Goal: Task Accomplishment & Management: Use online tool/utility

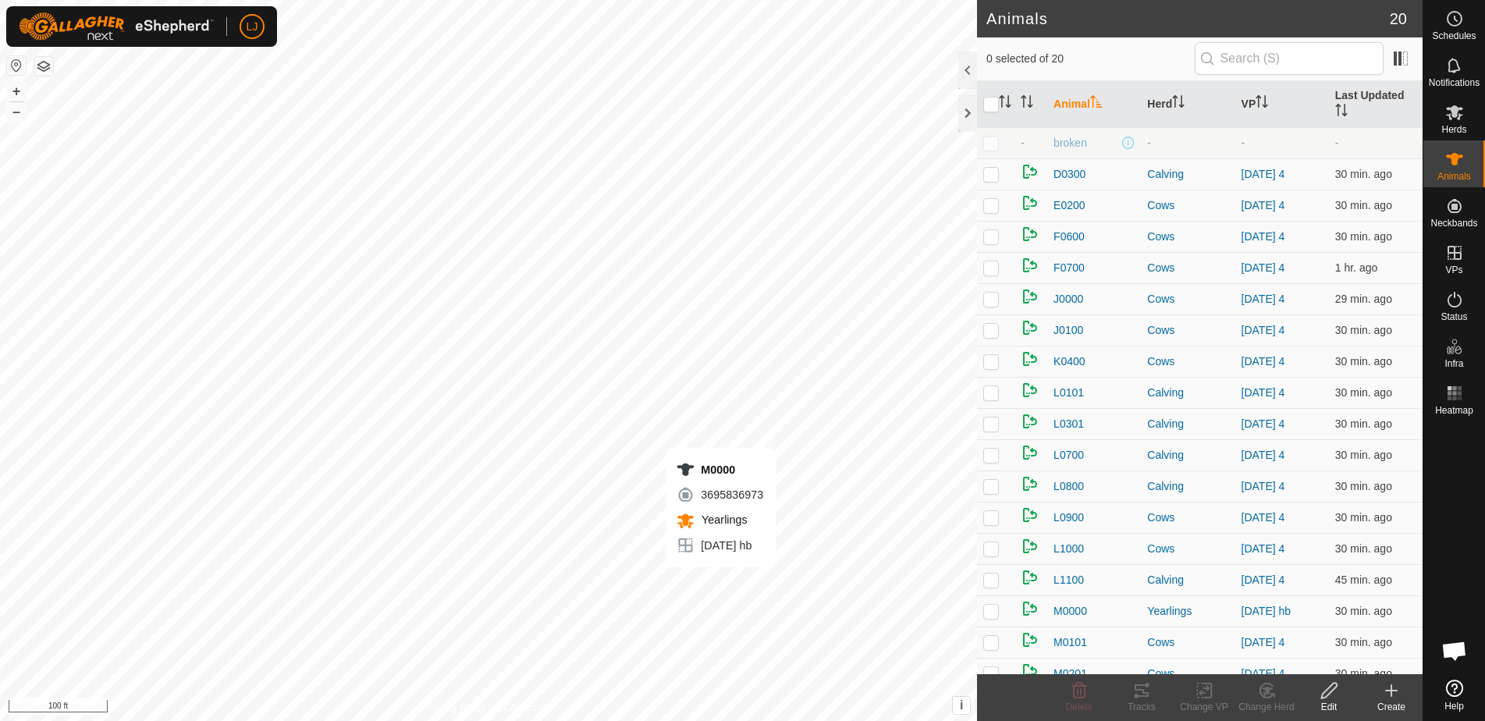
checkbox input "true"
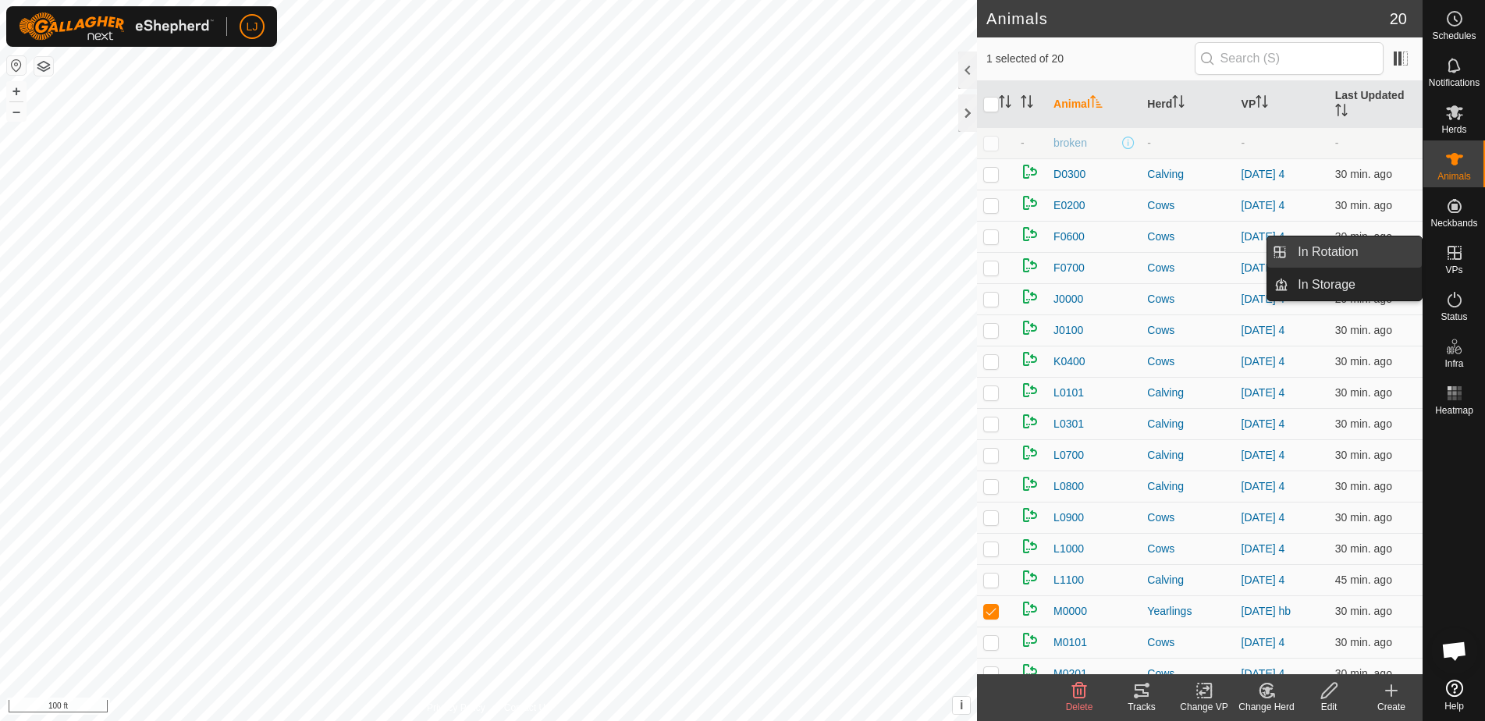
click at [1346, 262] on link "In Rotation" at bounding box center [1354, 251] width 133 height 31
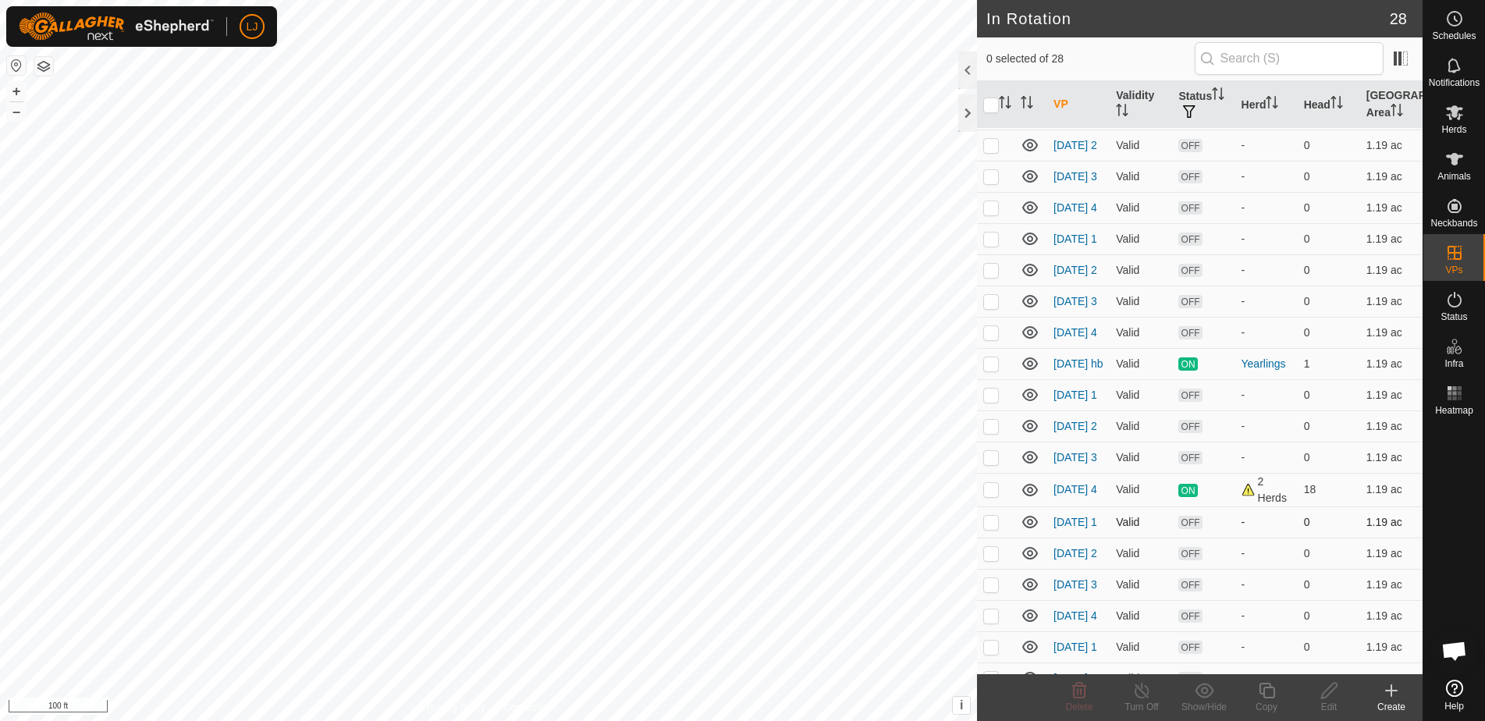
scroll to position [93, 0]
click at [989, 495] on p-checkbox at bounding box center [991, 488] width 16 height 12
checkbox input "true"
click at [1451, 34] on span "Schedules" at bounding box center [1454, 35] width 44 height 9
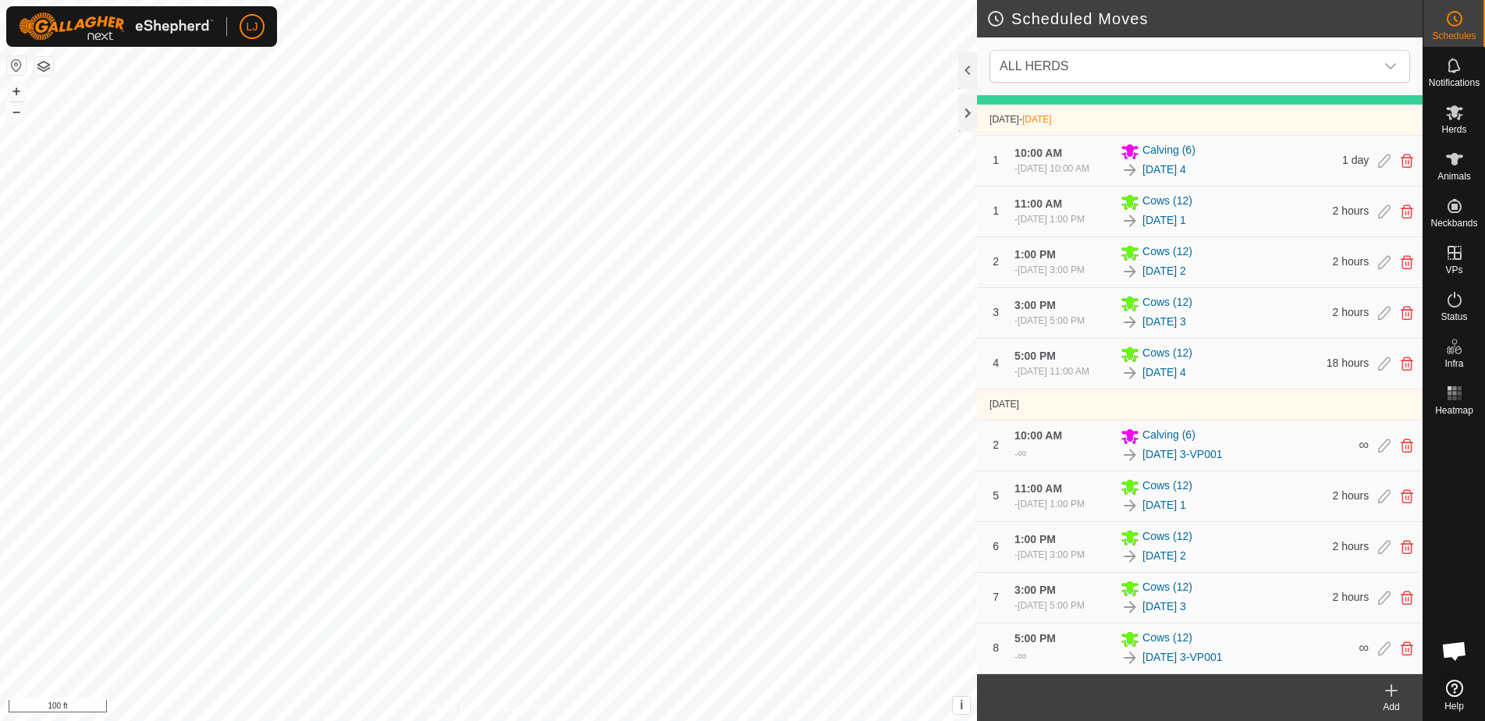
scroll to position [204, 0]
click at [1186, 229] on link "[DATE] 1" at bounding box center [1164, 220] width 44 height 16
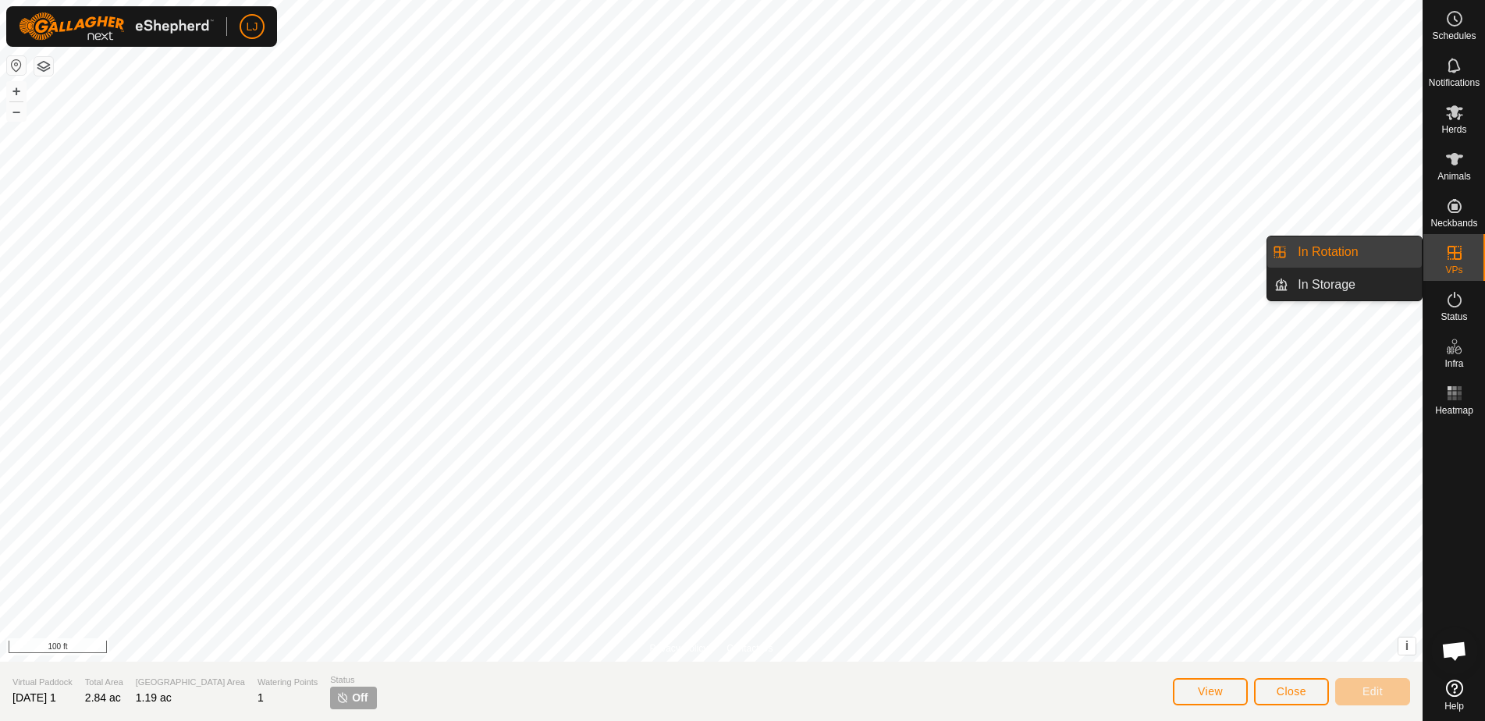
click at [1367, 254] on link "In Rotation" at bounding box center [1354, 251] width 133 height 31
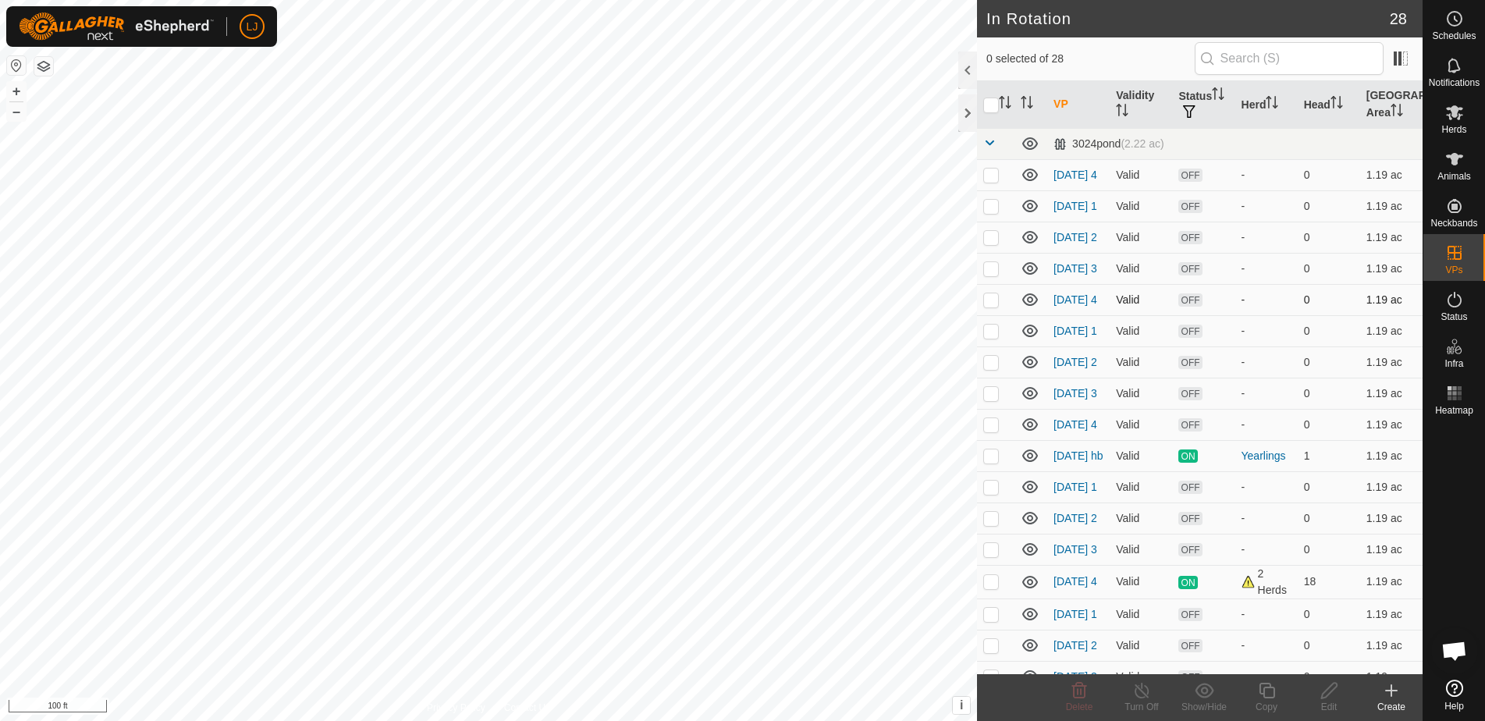
click at [994, 306] on p-checkbox at bounding box center [991, 299] width 16 height 12
checkbox input "false"
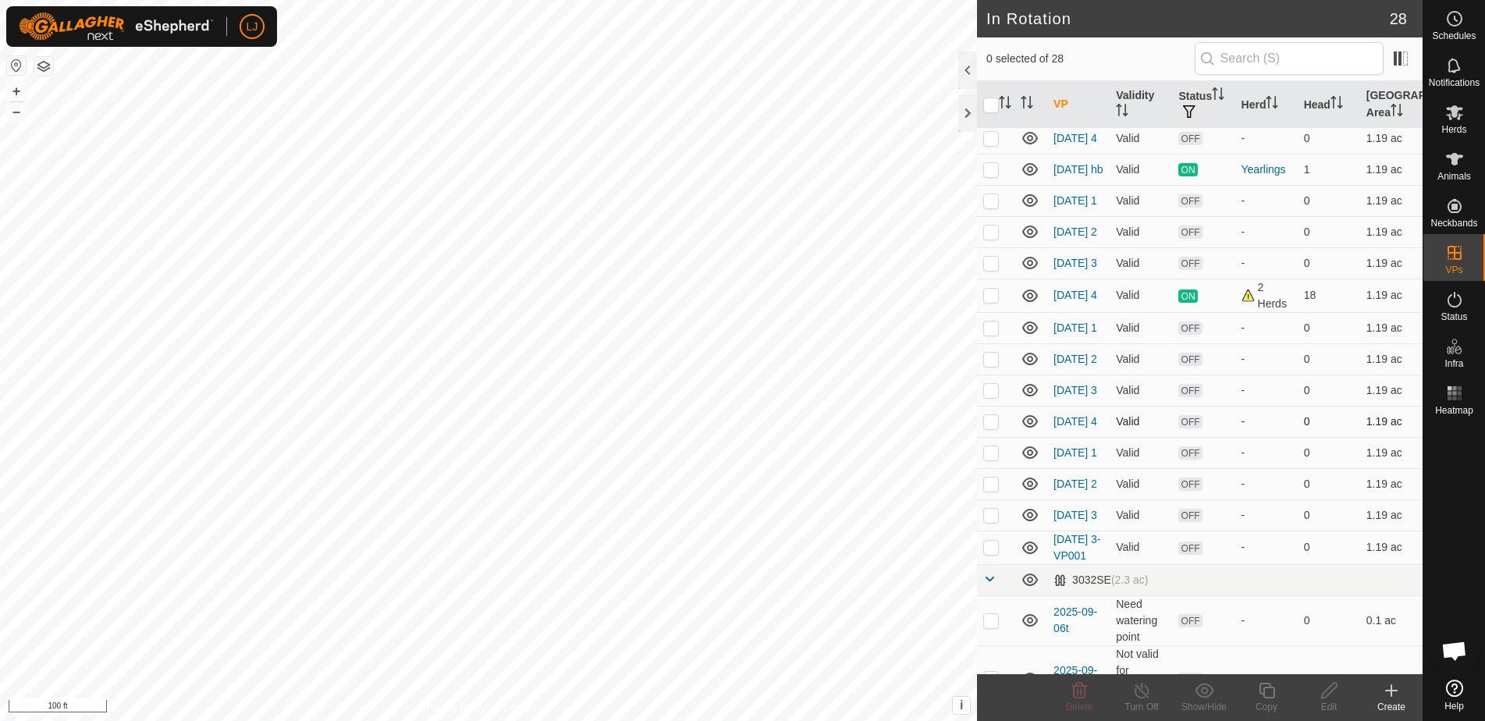
scroll to position [287, 0]
click at [997, 427] on p-checkbox at bounding box center [991, 420] width 16 height 12
checkbox input "true"
click at [993, 396] on p-checkbox at bounding box center [991, 389] width 16 height 12
checkbox input "true"
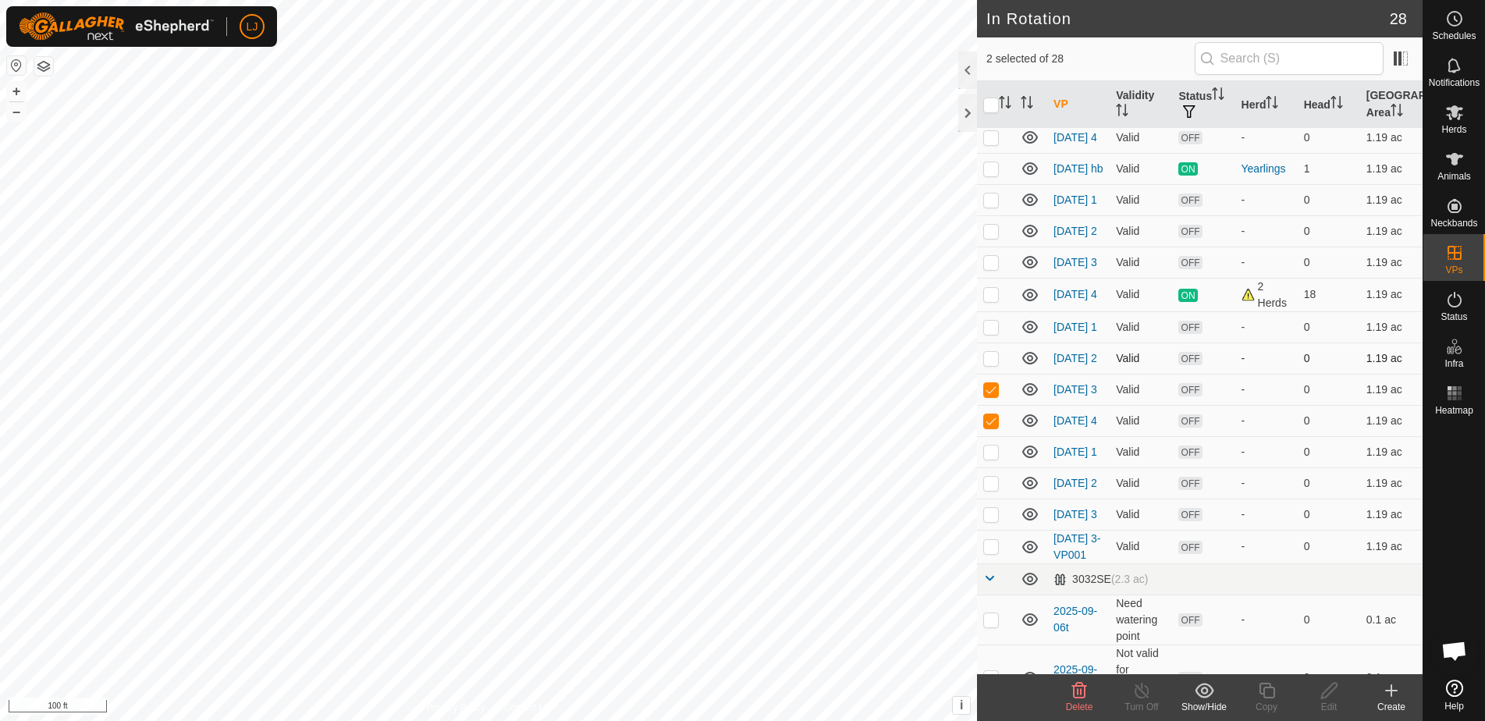
click at [991, 364] on p-checkbox at bounding box center [991, 358] width 16 height 12
checkbox input "true"
click at [993, 333] on p-checkbox at bounding box center [991, 327] width 16 height 12
checkbox input "true"
click at [994, 364] on p-checkbox at bounding box center [991, 358] width 16 height 12
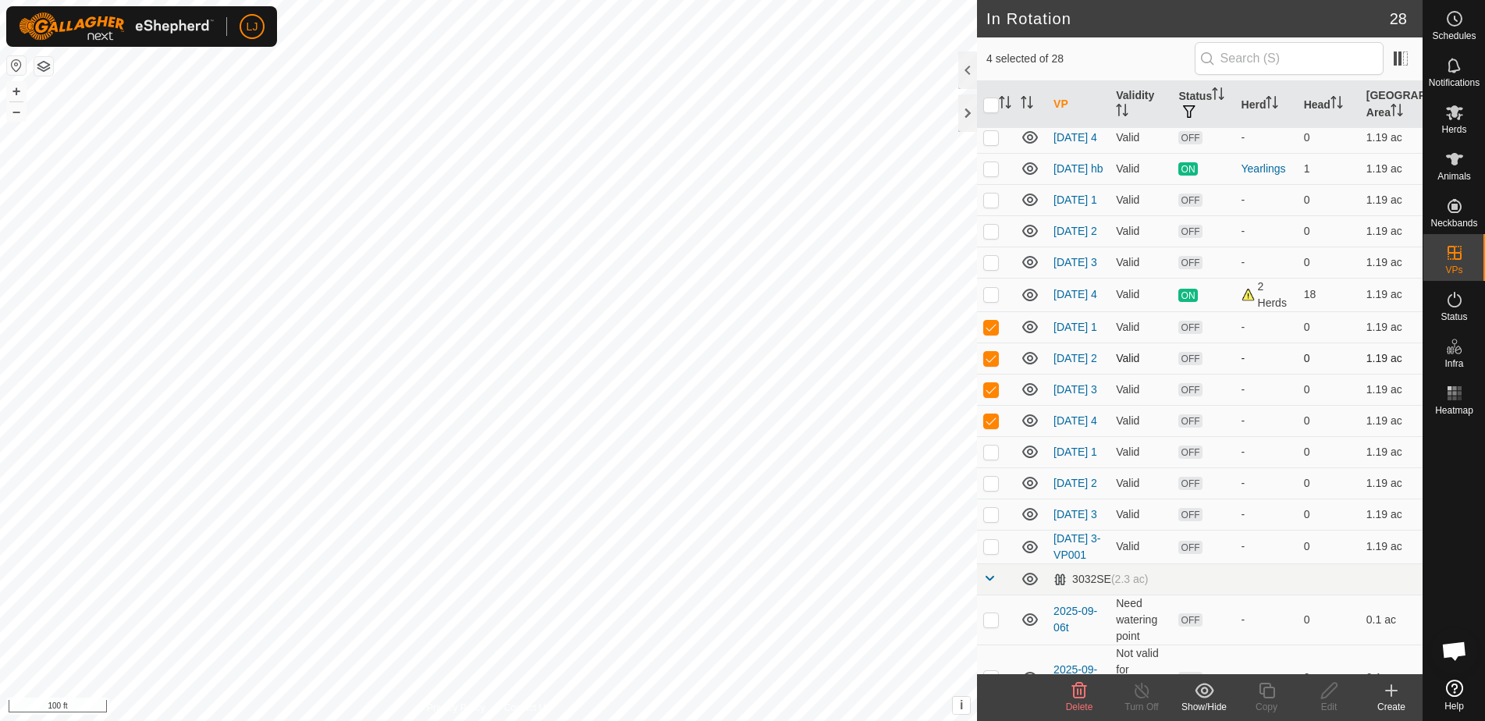
checkbox input "false"
click at [997, 396] on p-checkbox at bounding box center [991, 389] width 16 height 12
checkbox input "false"
click at [993, 427] on p-checkbox at bounding box center [991, 420] width 16 height 12
checkbox input "false"
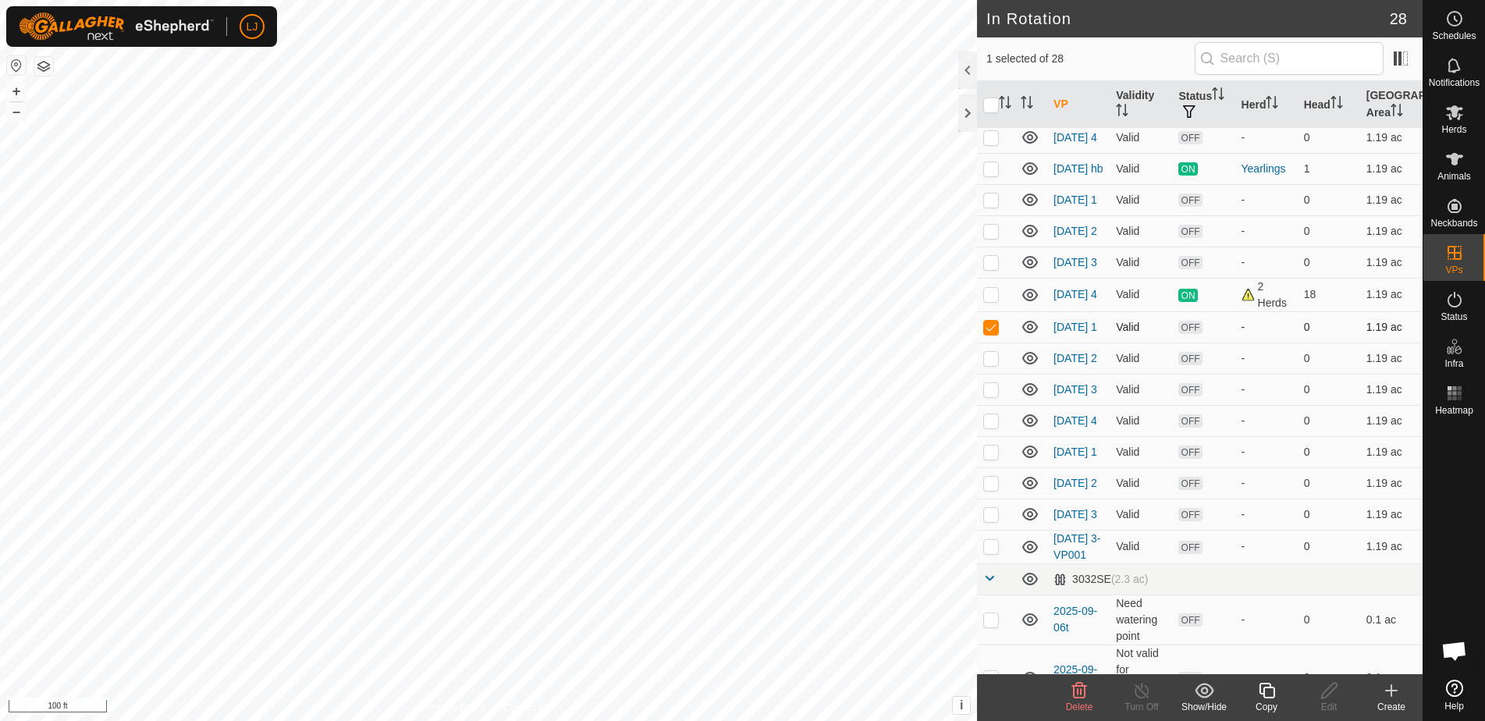
click at [994, 333] on p-checkbox at bounding box center [991, 327] width 16 height 12
click at [993, 333] on p-checkbox at bounding box center [991, 327] width 16 height 12
checkbox input "true"
click at [1436, 24] on div "Schedules" at bounding box center [1454, 23] width 62 height 47
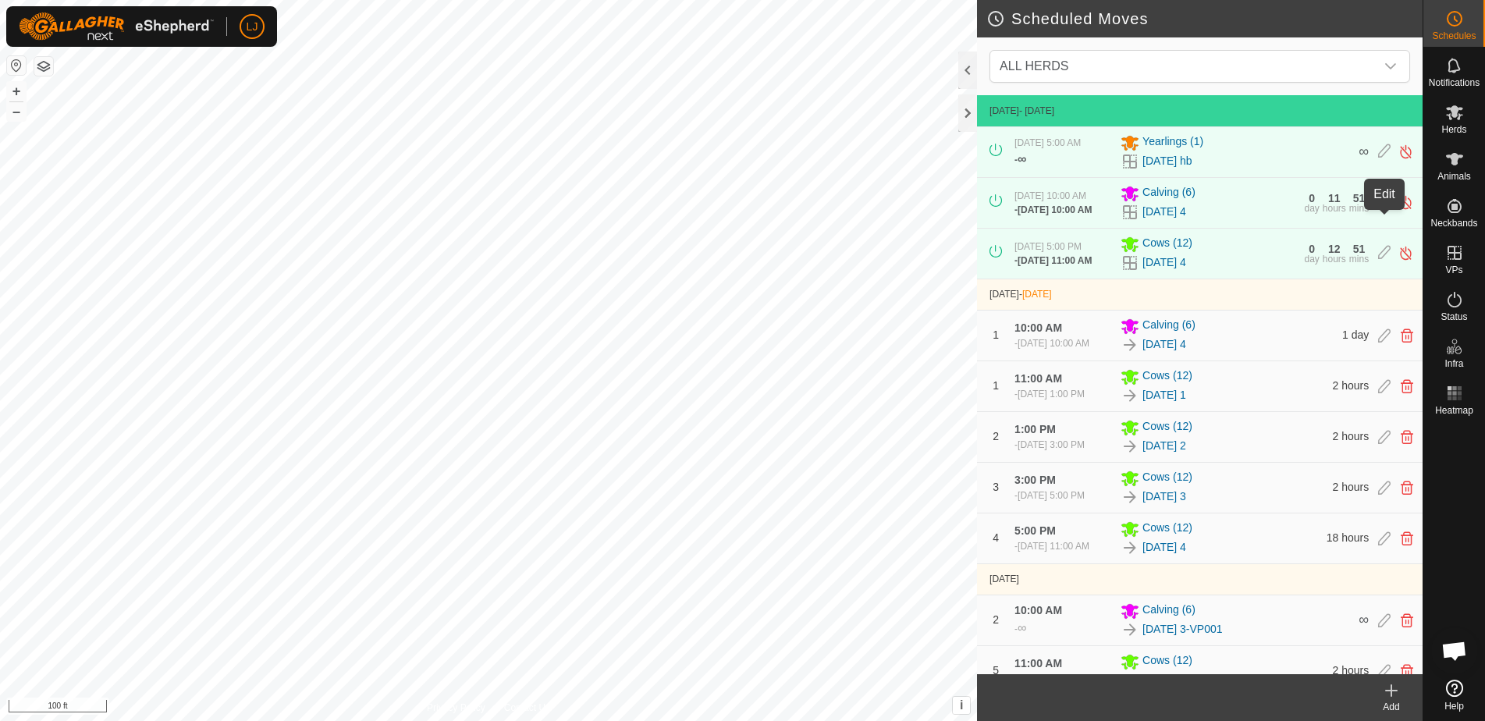
click at [1385, 211] on icon at bounding box center [1384, 202] width 12 height 16
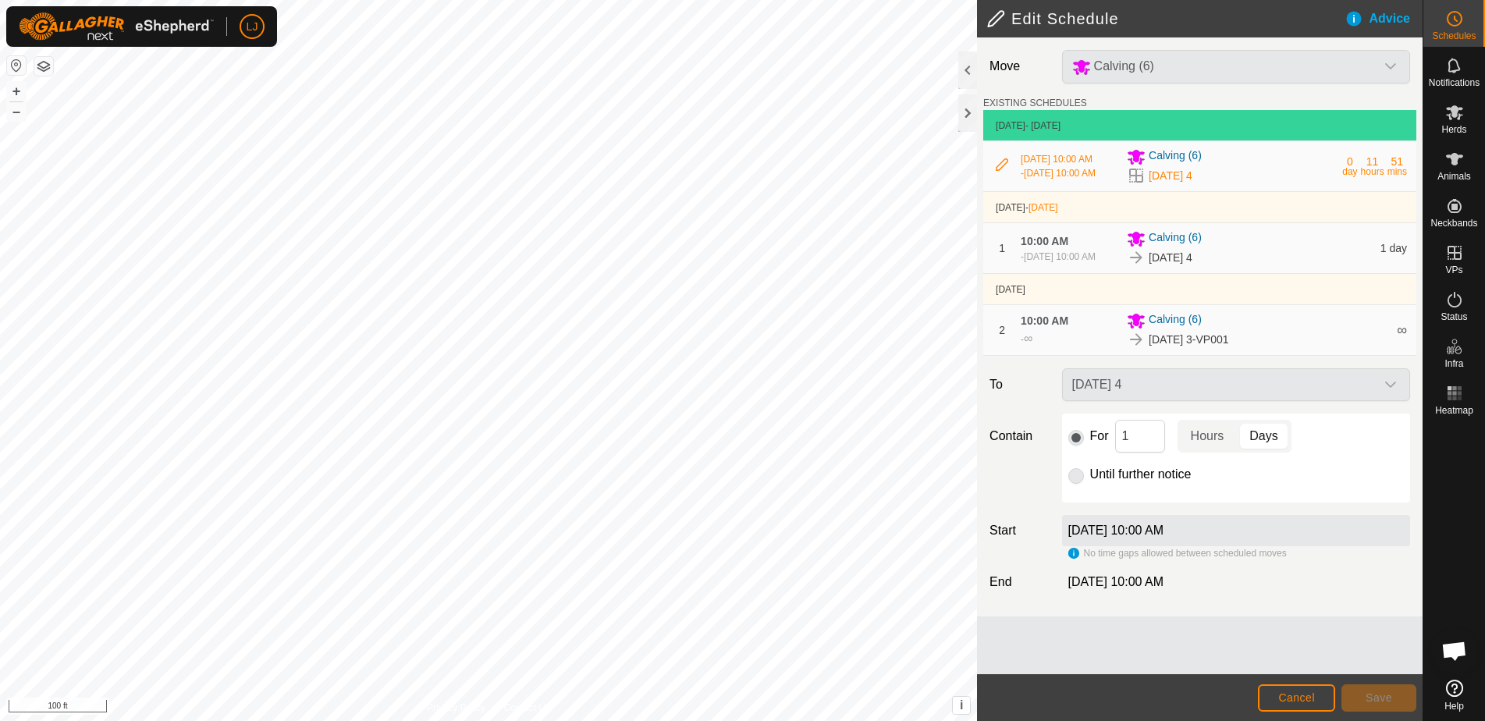
click at [1075, 484] on p-radiobutton at bounding box center [1076, 474] width 16 height 19
click at [1078, 484] on p-radiobutton at bounding box center [1076, 474] width 16 height 19
click at [1301, 696] on span "Cancel" at bounding box center [1296, 697] width 37 height 12
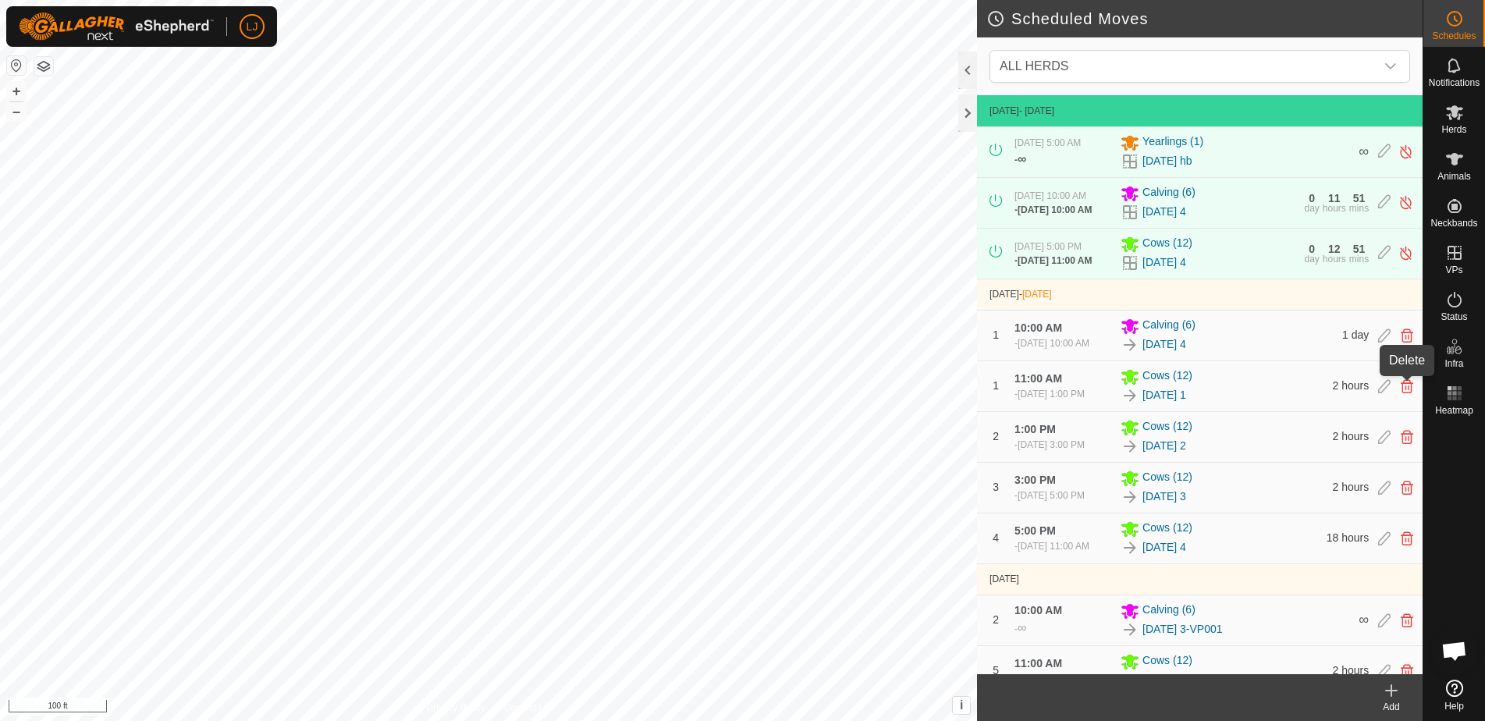
click at [1406, 343] on icon at bounding box center [1407, 336] width 12 height 14
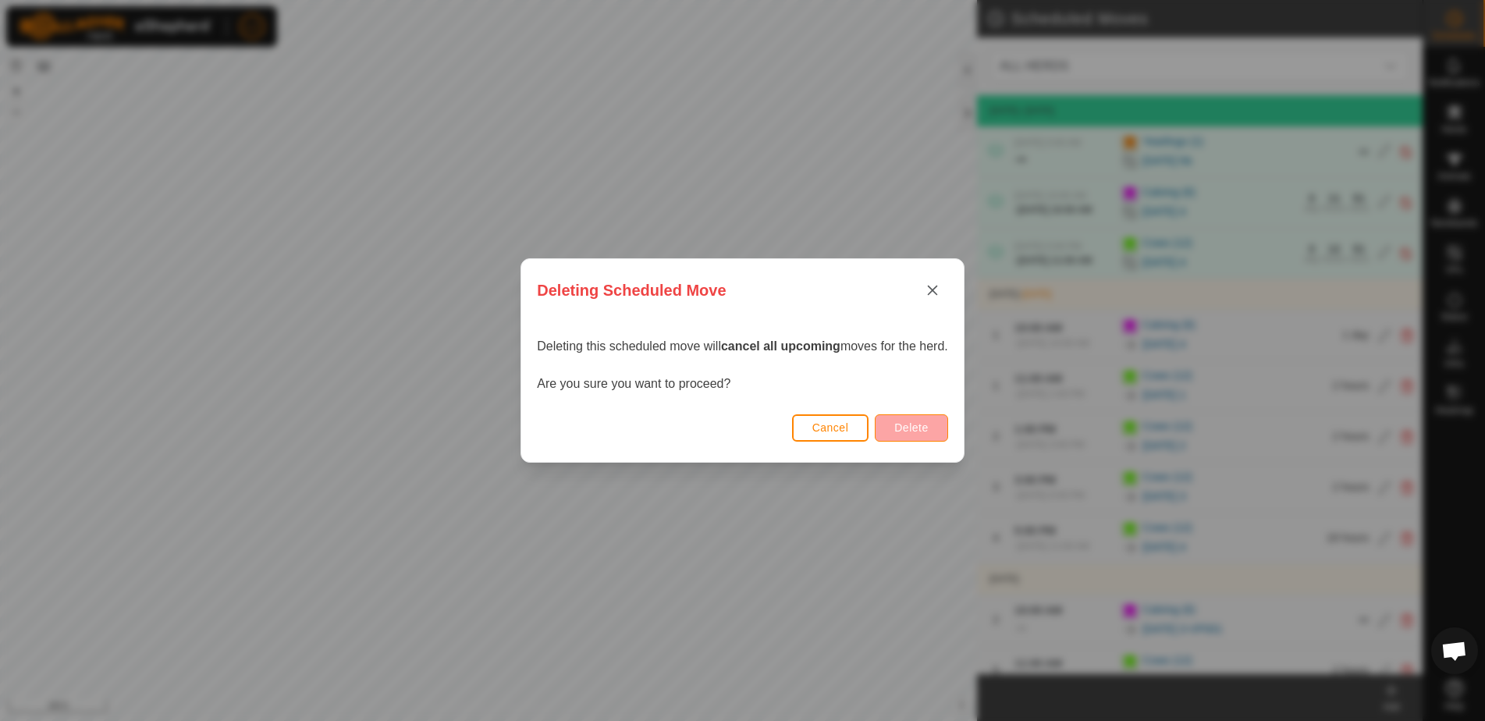
click at [942, 428] on button "Delete" at bounding box center [911, 427] width 73 height 27
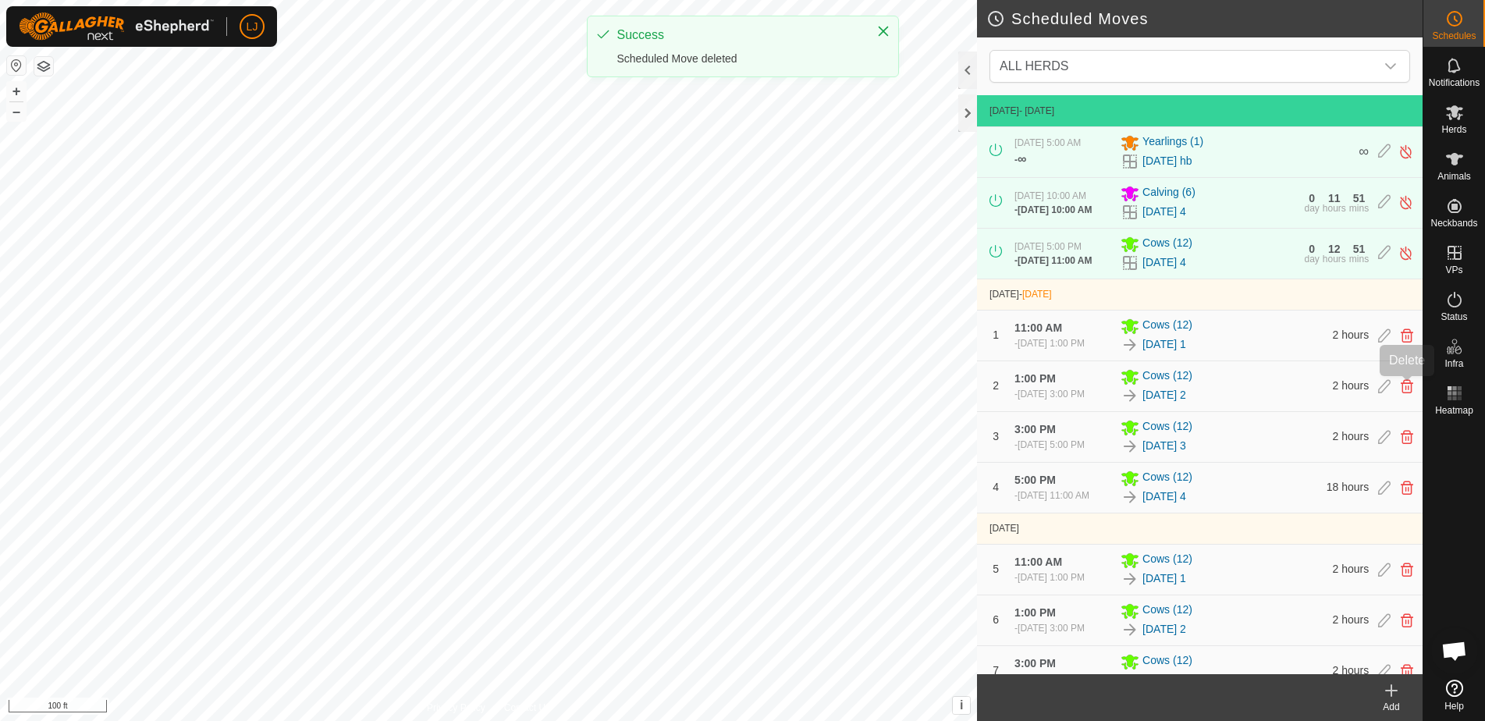
click at [1409, 343] on icon at bounding box center [1407, 336] width 12 height 14
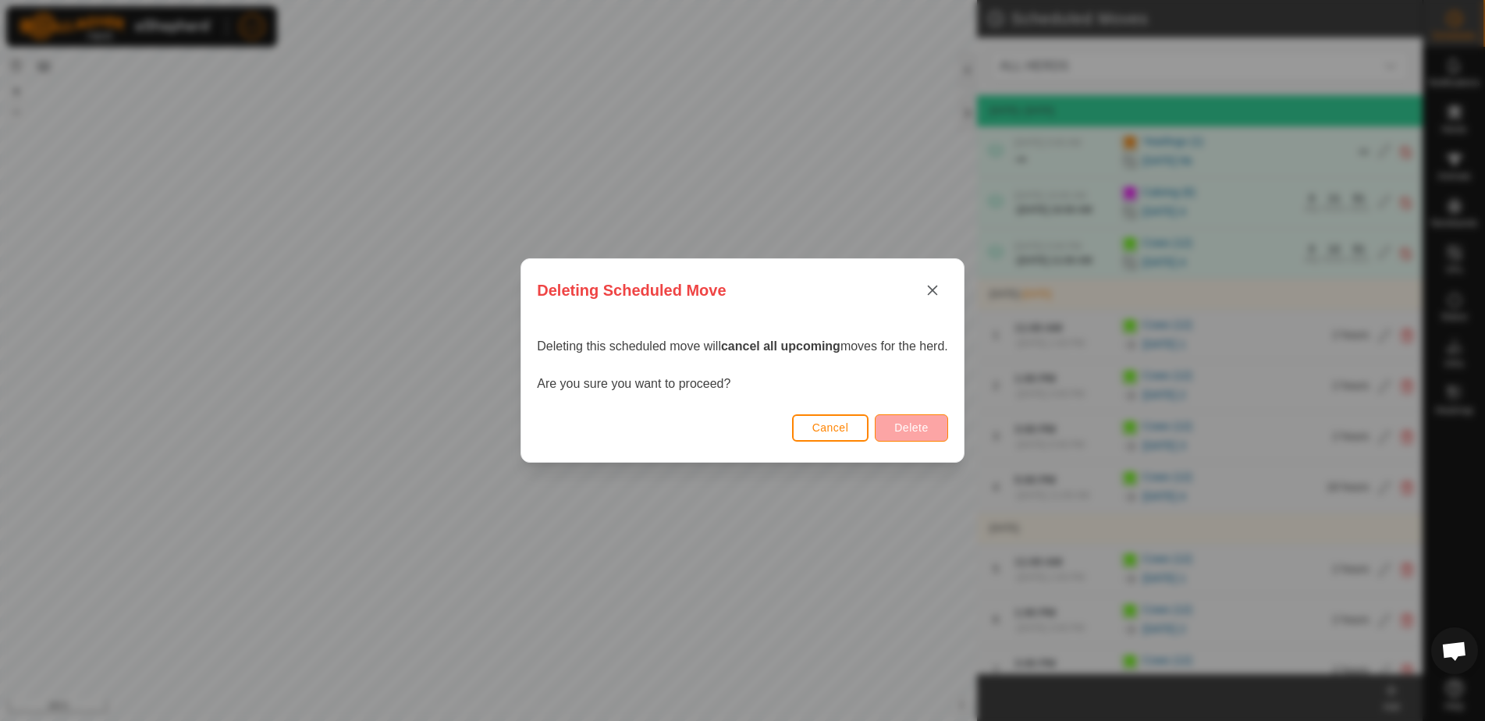
click at [915, 425] on span "Delete" at bounding box center [911, 427] width 34 height 12
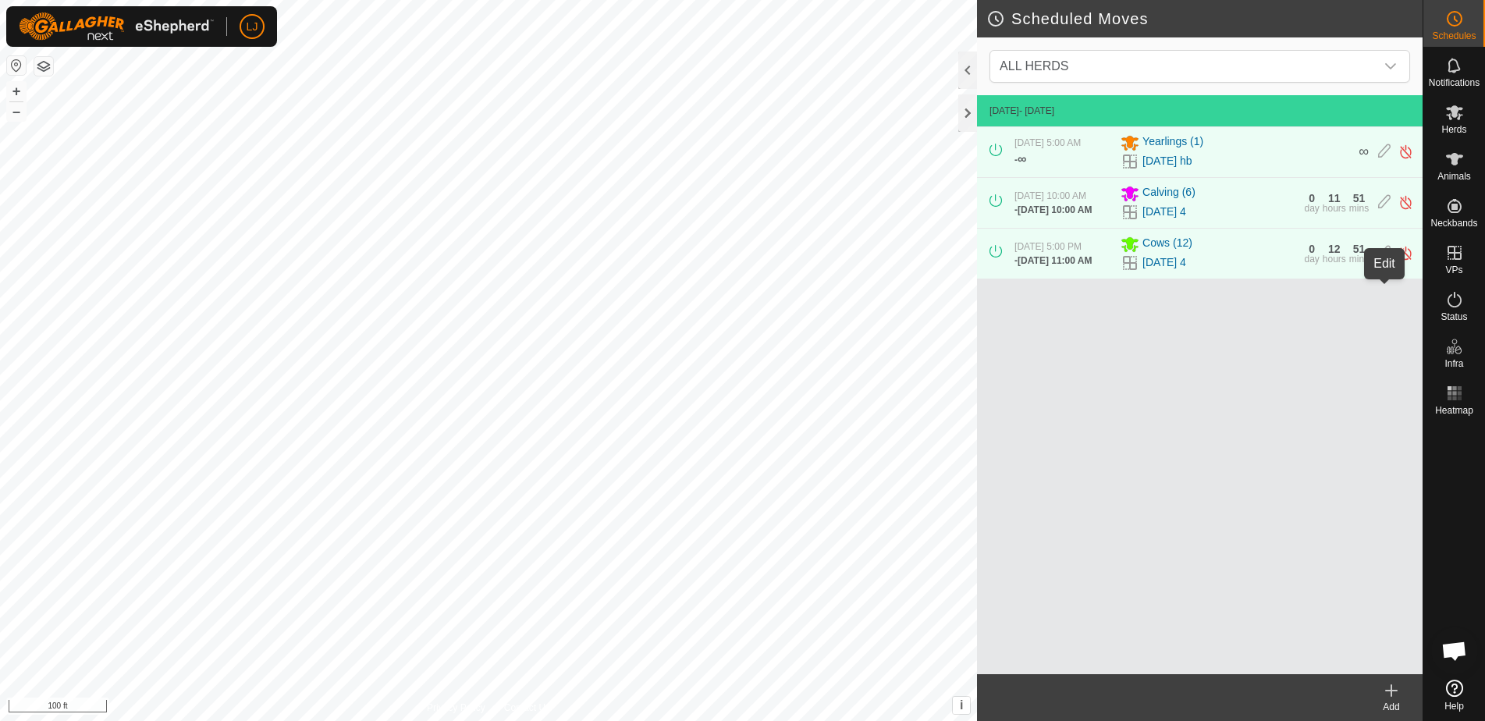
click at [1386, 261] on icon at bounding box center [1384, 253] width 12 height 16
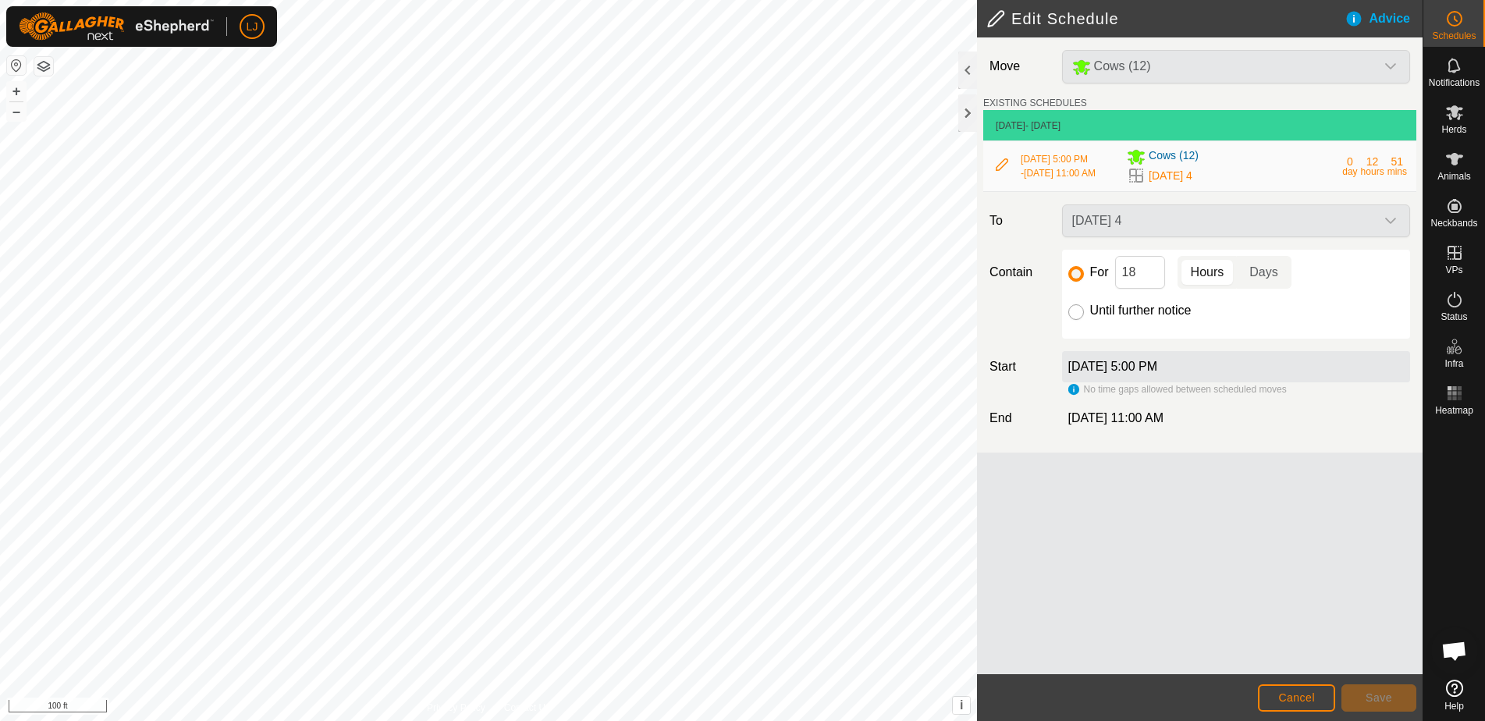
click at [1071, 320] on input "Until further notice" at bounding box center [1076, 312] width 16 height 16
radio input "true"
click at [1356, 704] on button "Save" at bounding box center [1378, 697] width 75 height 27
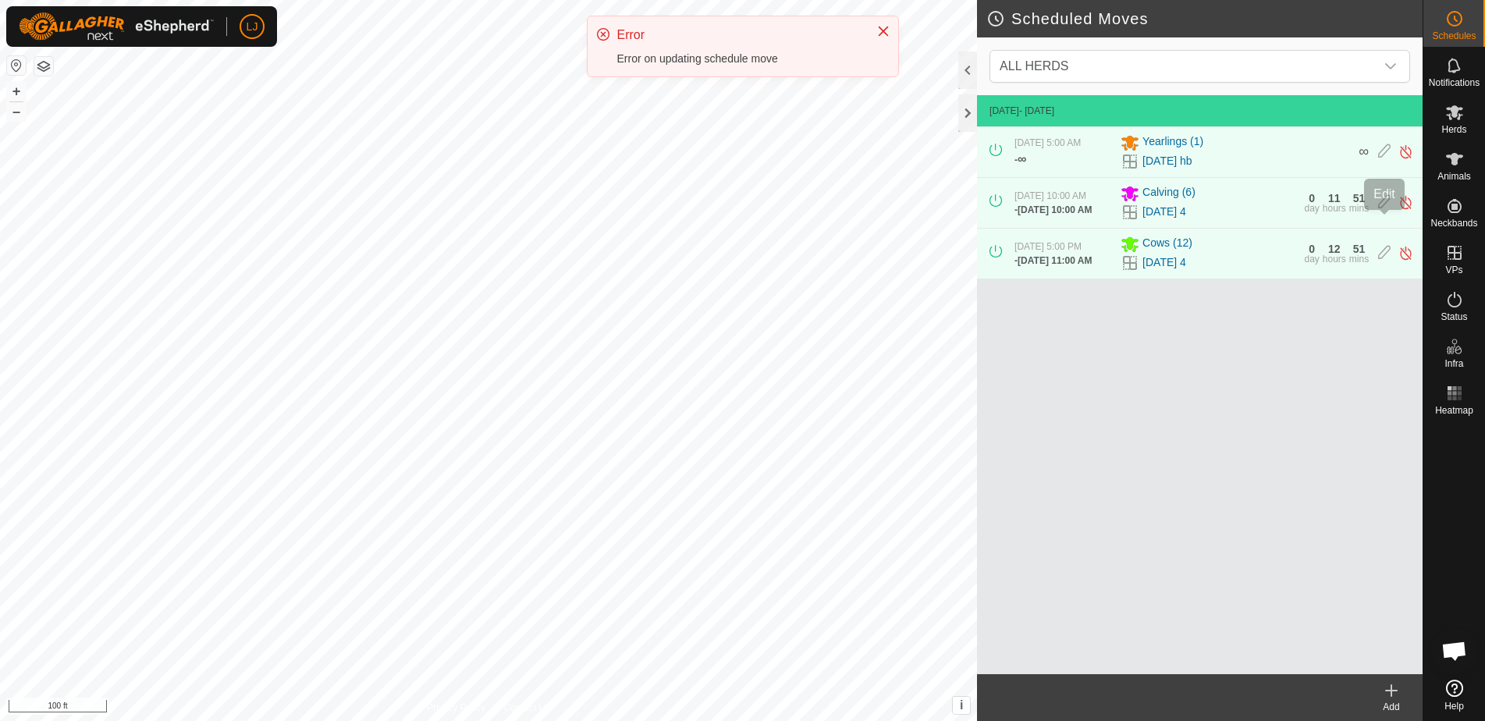
click at [1384, 211] on icon at bounding box center [1384, 202] width 12 height 16
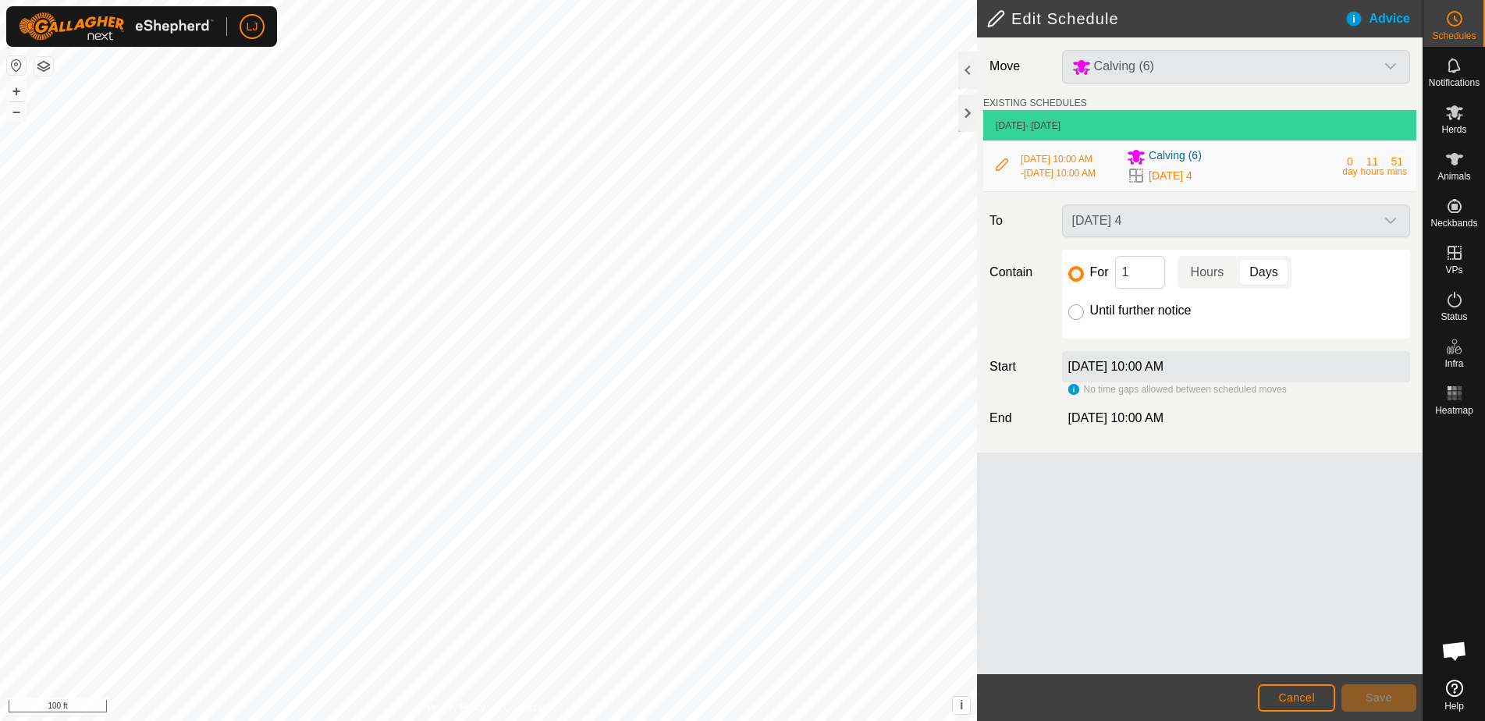
click at [1073, 320] on input "Until further notice" at bounding box center [1076, 312] width 16 height 16
radio input "true"
click at [1387, 696] on span "Save" at bounding box center [1379, 697] width 27 height 12
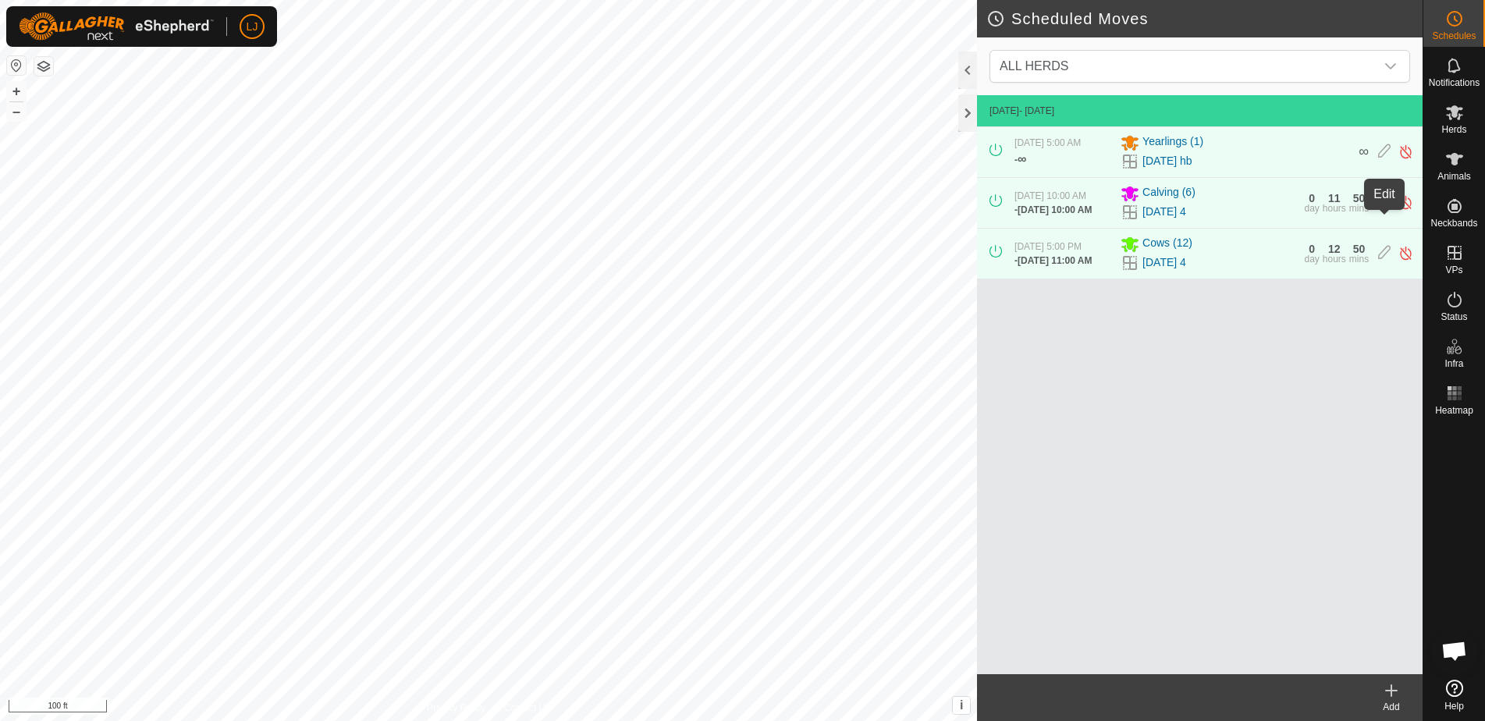
click at [1385, 211] on icon at bounding box center [1384, 202] width 12 height 16
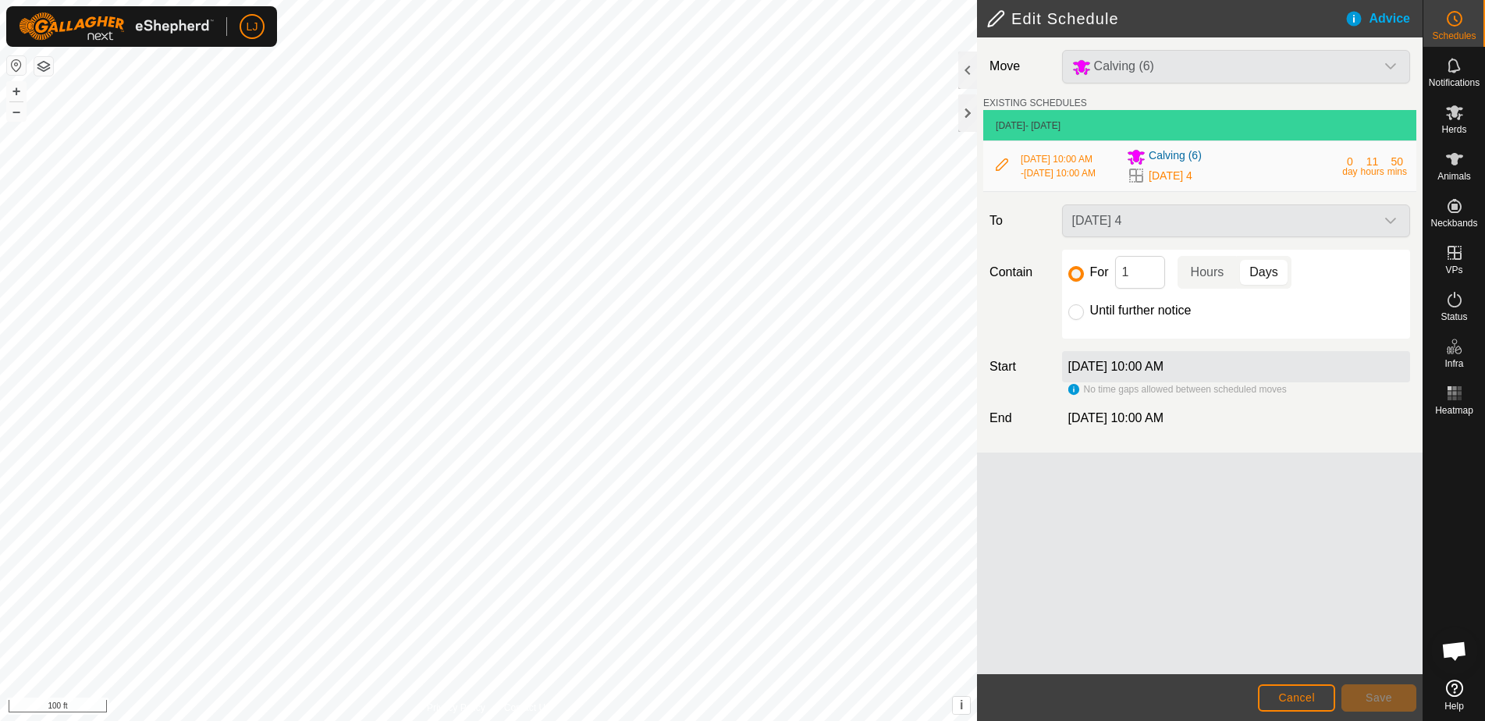
click at [1164, 317] on label "Until further notice" at bounding box center [1140, 310] width 101 height 12
click at [1084, 320] on input "Until further notice" at bounding box center [1076, 312] width 16 height 16
radio input "true"
click at [1367, 695] on span "Save" at bounding box center [1379, 697] width 27 height 12
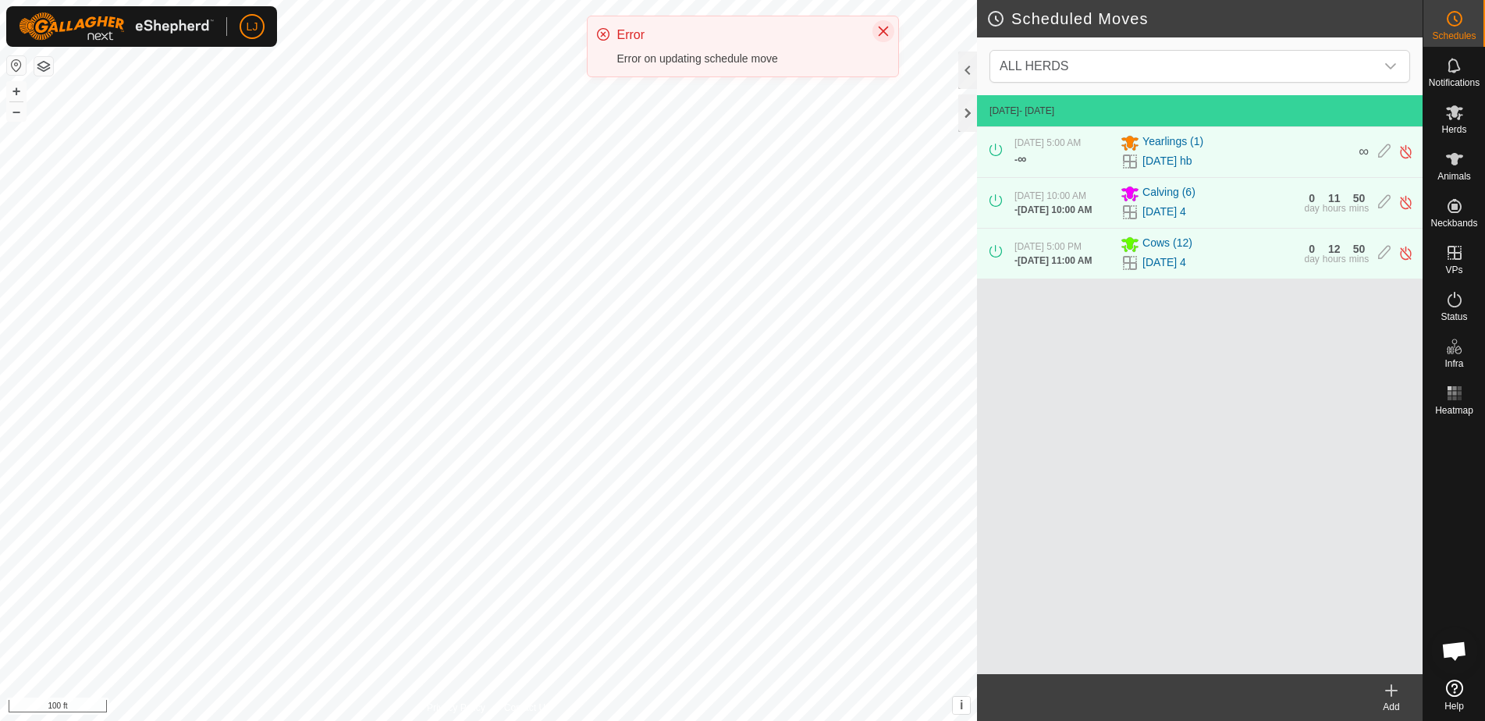
click at [881, 32] on icon "Close" at bounding box center [883, 31] width 12 height 12
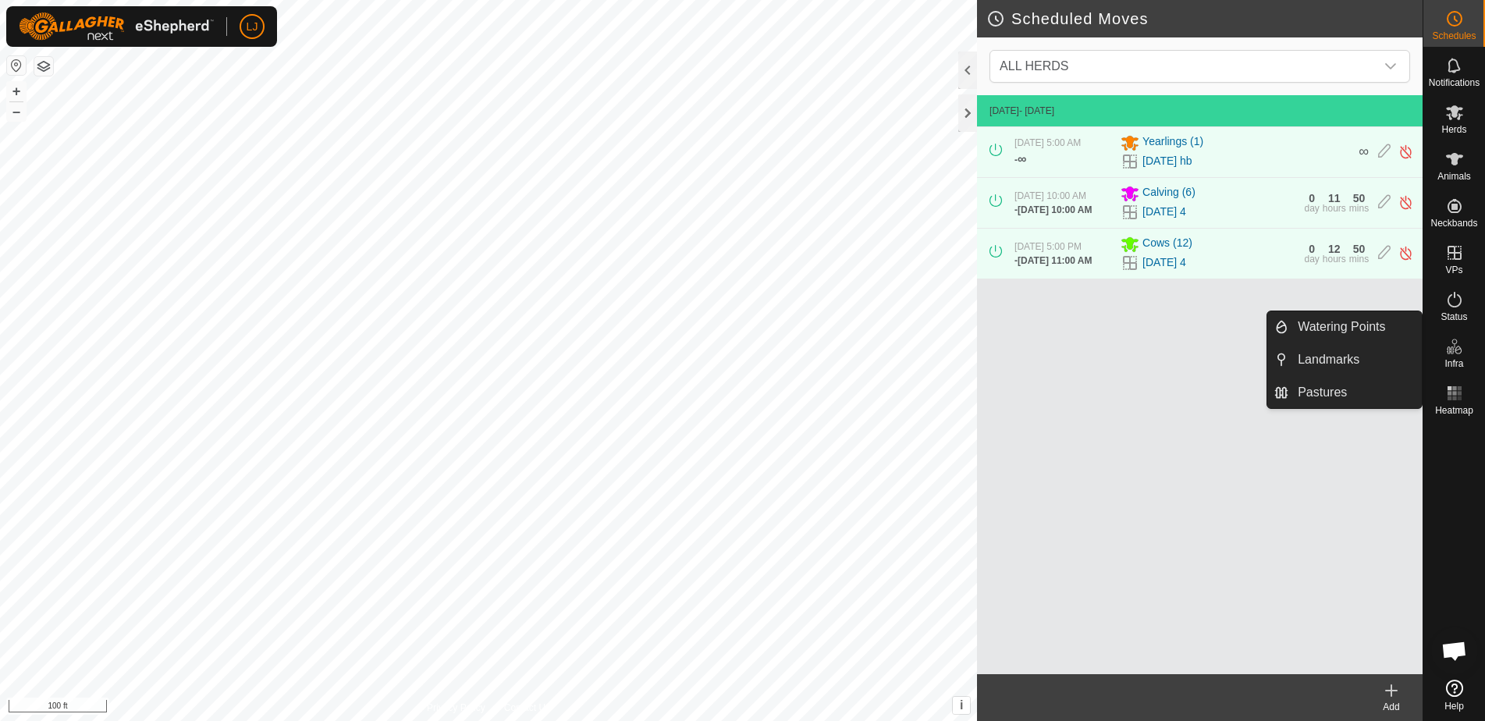
drag, startPoint x: 1196, startPoint y: 402, endPoint x: 1187, endPoint y: 396, distance: 10.8
click at [1196, 401] on div "[DATE] - [DATE] [DATE] 5:00 AM - ∞ Yearlings [PHONE_NUMBER][DATE] hb ∞ [DATE] 1…" at bounding box center [1200, 384] width 446 height 579
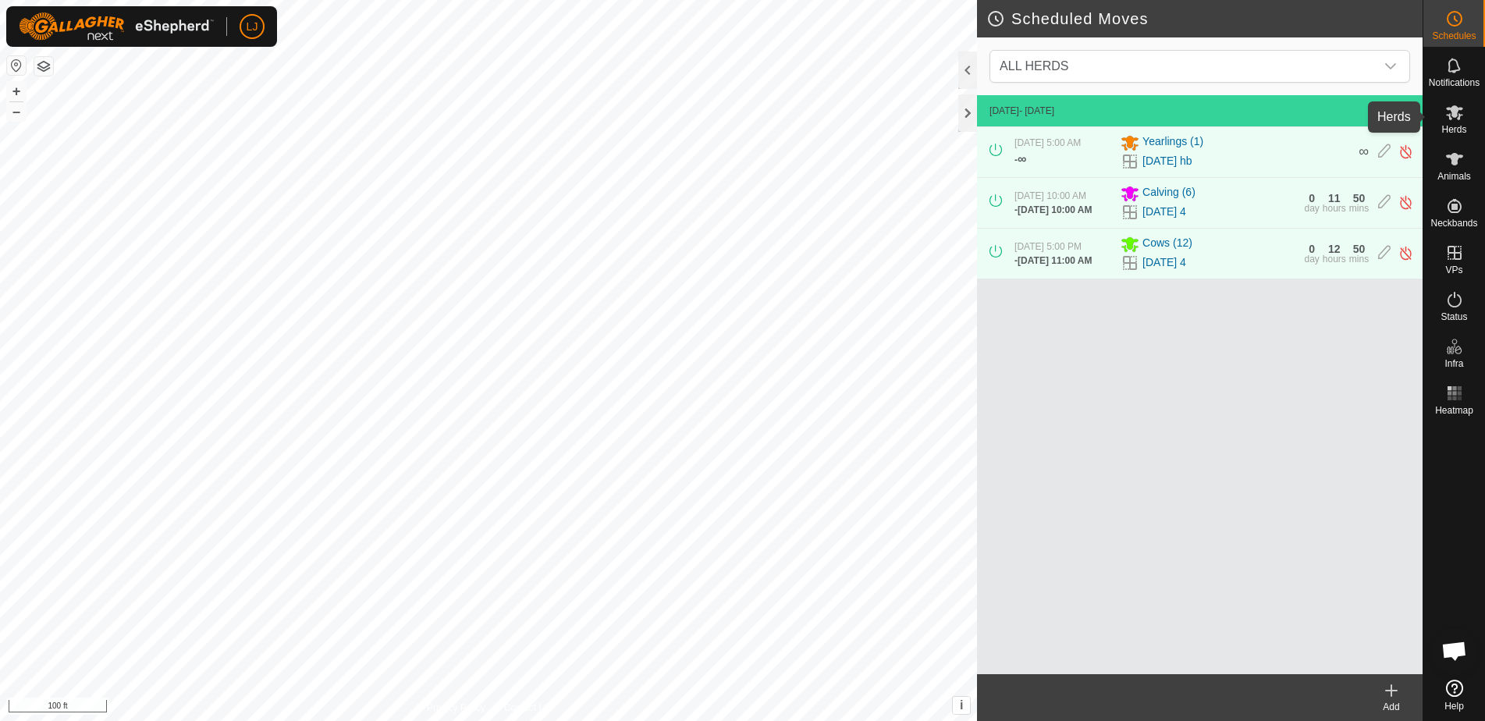
click at [1451, 123] on es-mob-svg-icon at bounding box center [1455, 112] width 28 height 25
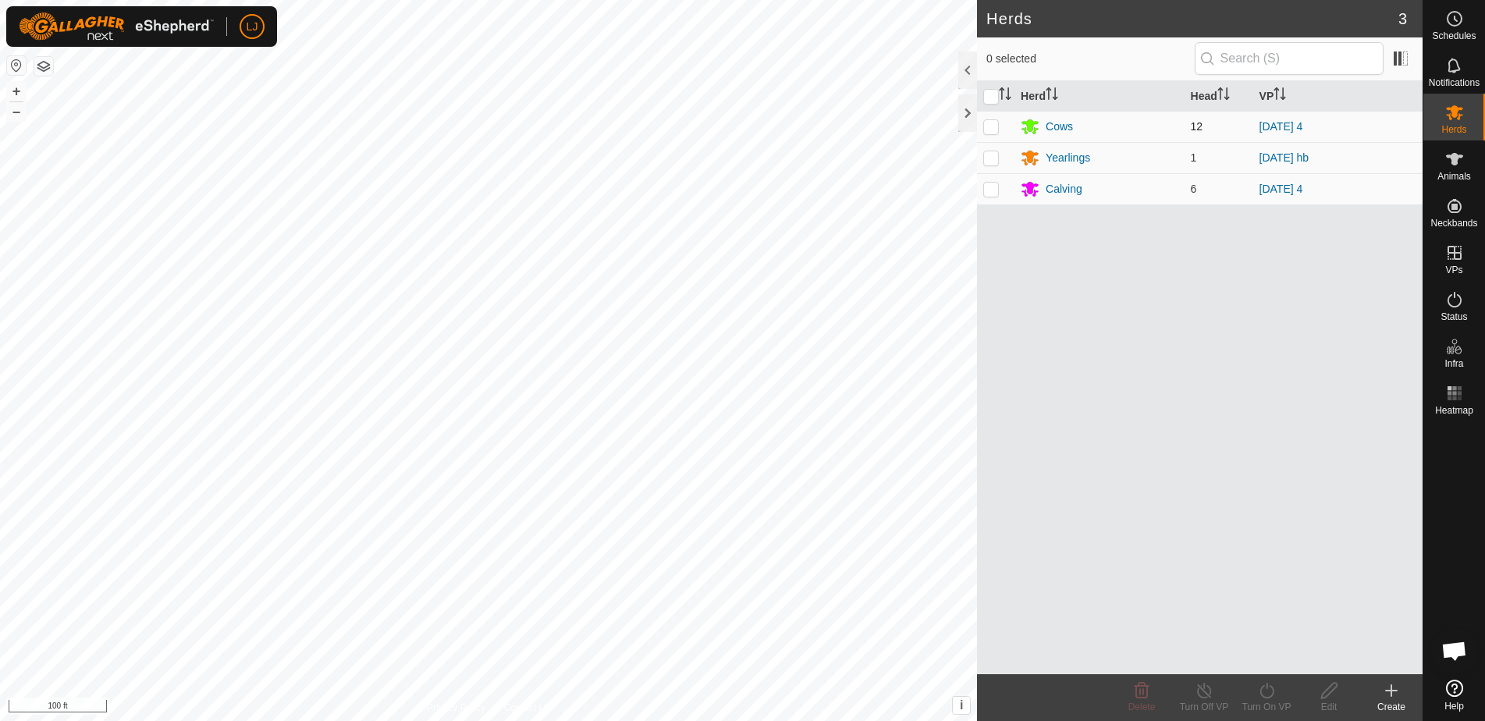
click at [991, 129] on p-checkbox at bounding box center [991, 126] width 16 height 12
checkbox input "true"
click at [993, 151] on p-checkbox at bounding box center [991, 157] width 16 height 12
checkbox input "true"
click at [997, 197] on td at bounding box center [995, 188] width 37 height 31
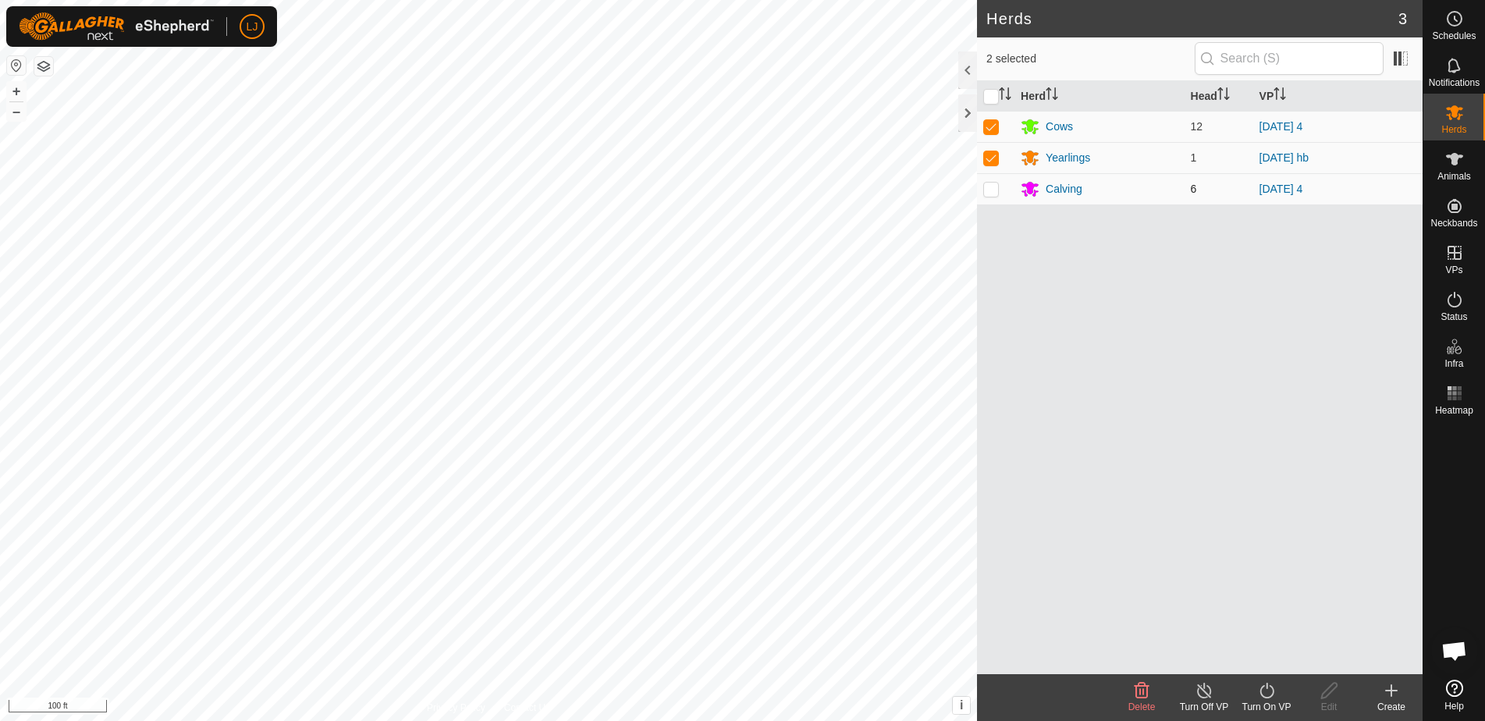
checkbox input "true"
click at [1271, 695] on icon at bounding box center [1266, 691] width 14 height 16
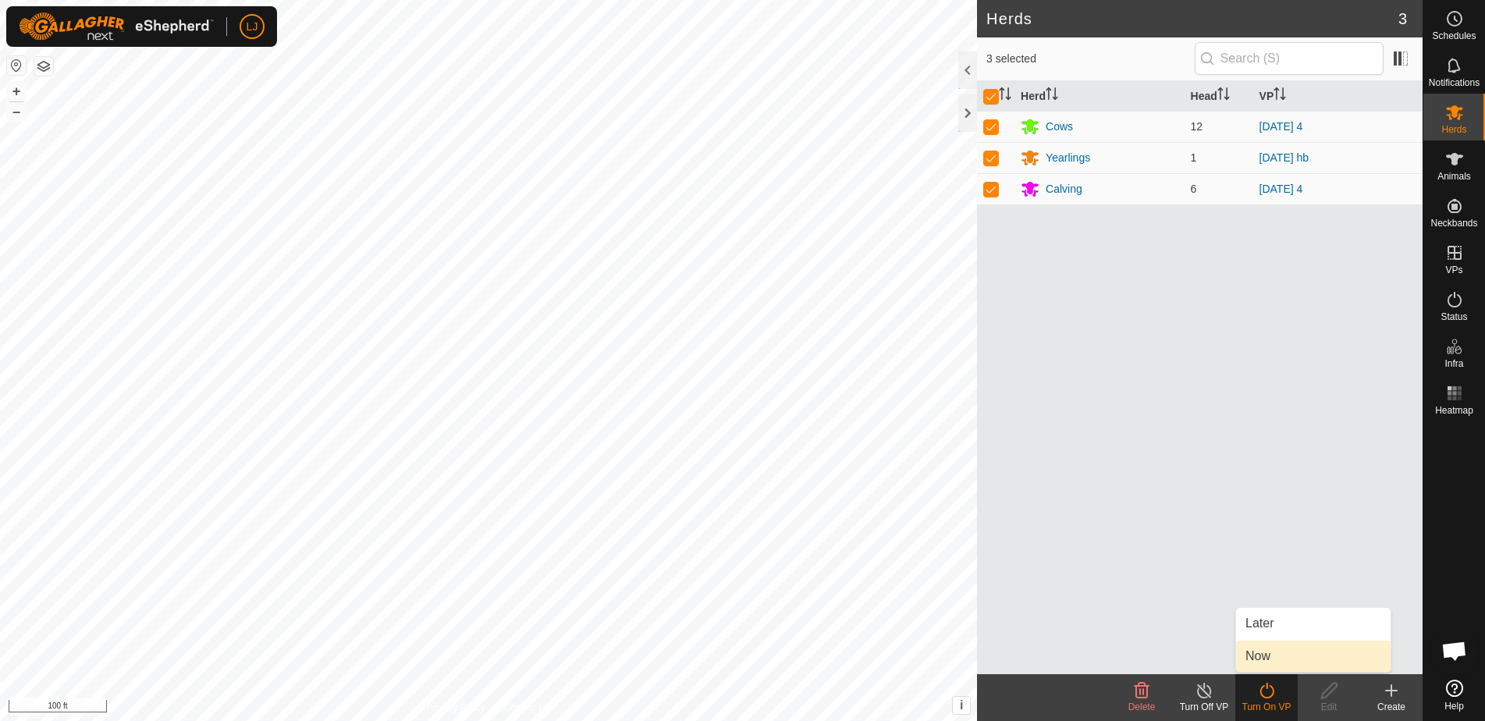
click at [1277, 664] on link "Now" at bounding box center [1313, 656] width 155 height 31
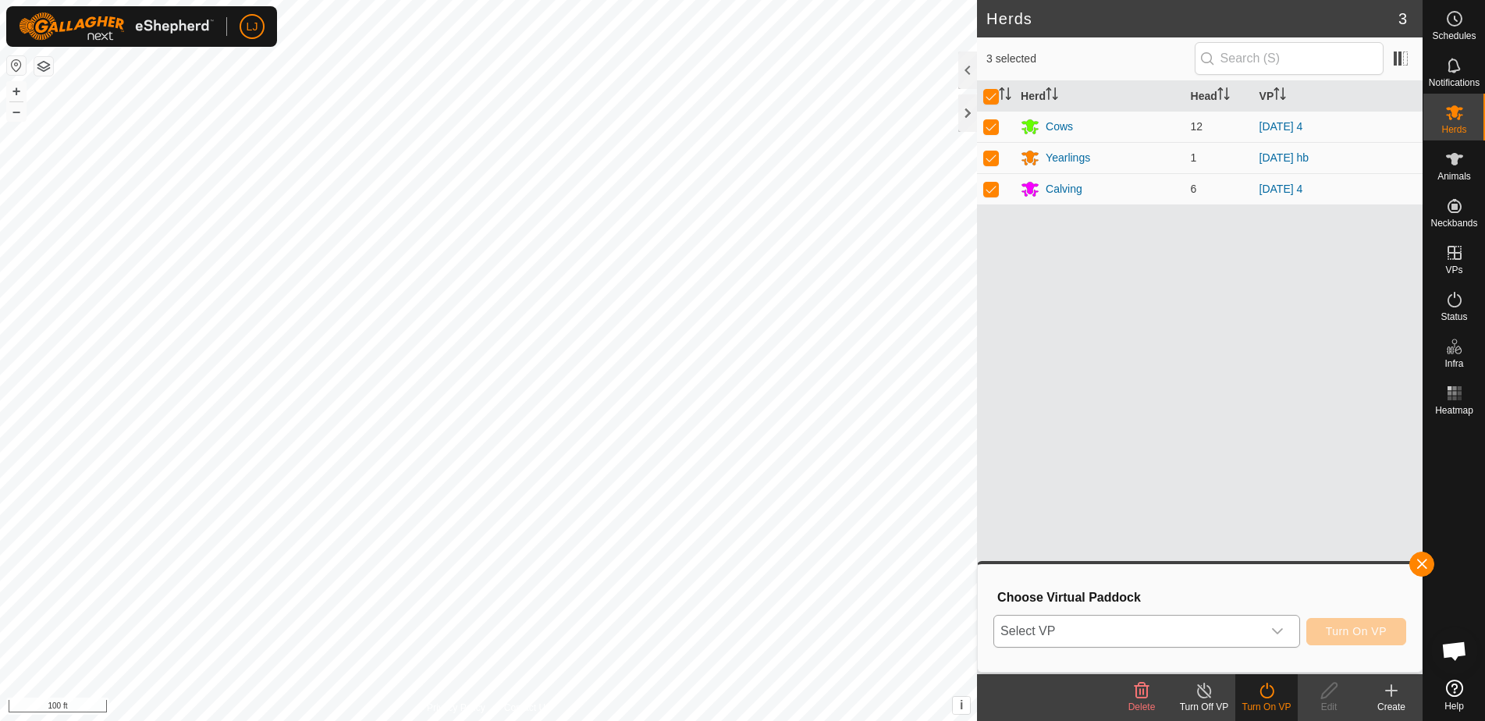
click at [1193, 627] on span "Select VP" at bounding box center [1128, 631] width 268 height 31
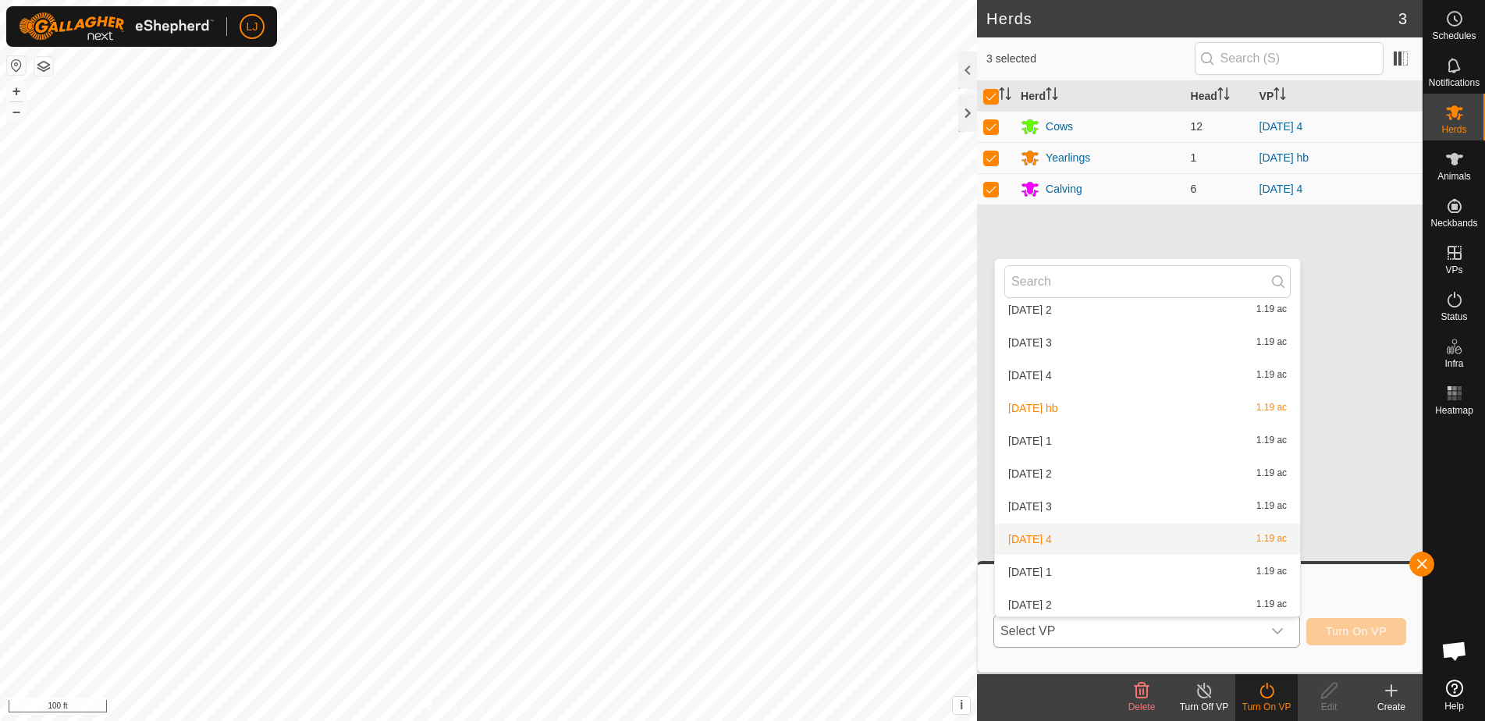
scroll to position [234, 0]
click at [1132, 548] on li "[DATE] 4 1.19 ac" at bounding box center [1147, 547] width 305 height 31
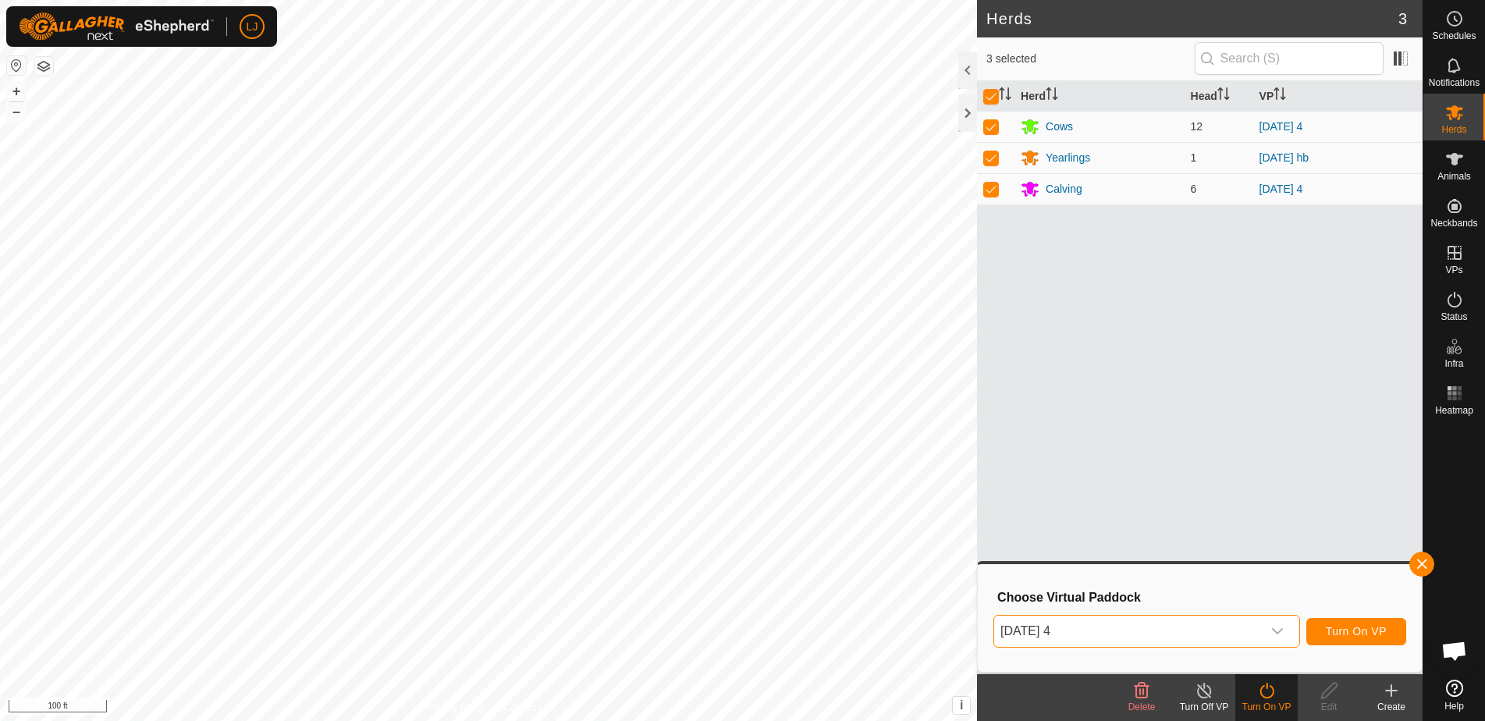
click at [1373, 635] on span "Turn On VP" at bounding box center [1356, 631] width 61 height 12
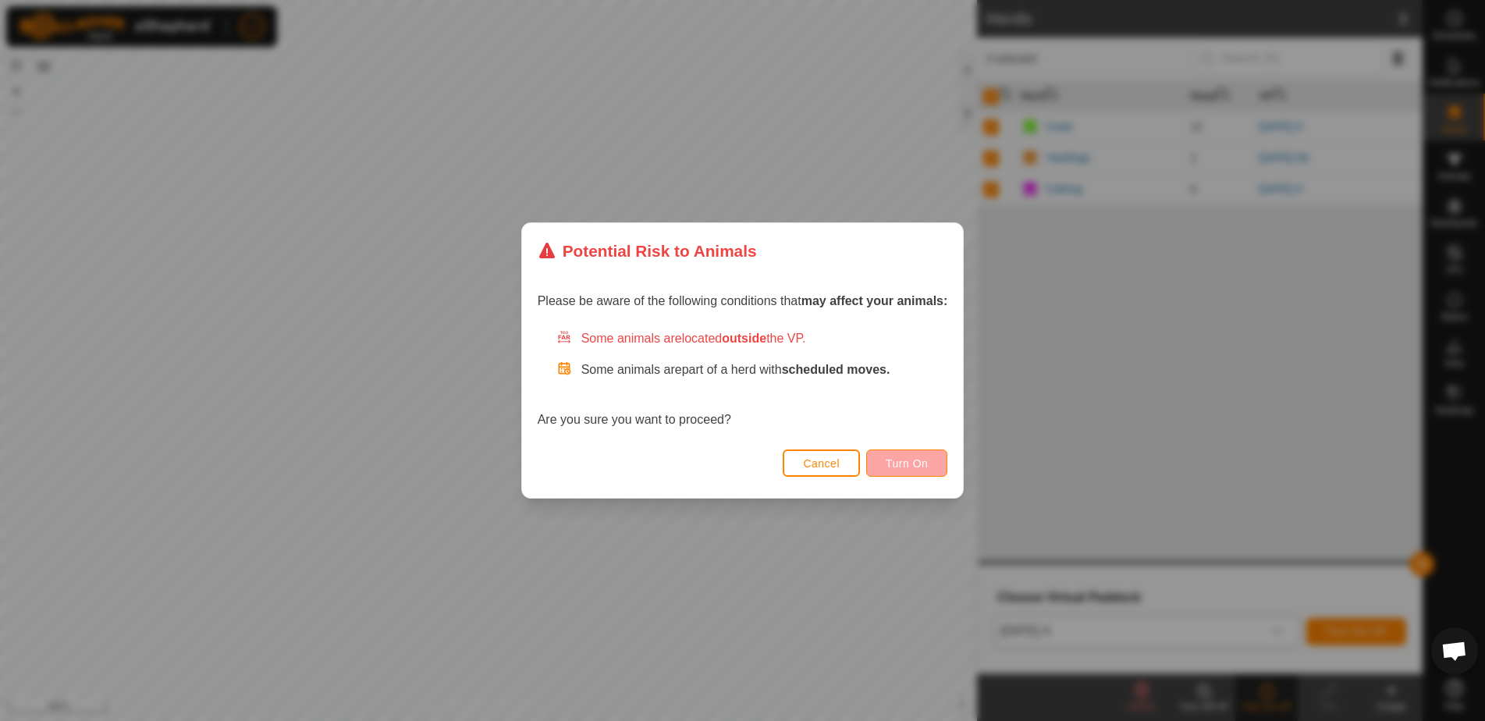
click at [926, 467] on span "Turn On" at bounding box center [907, 463] width 42 height 12
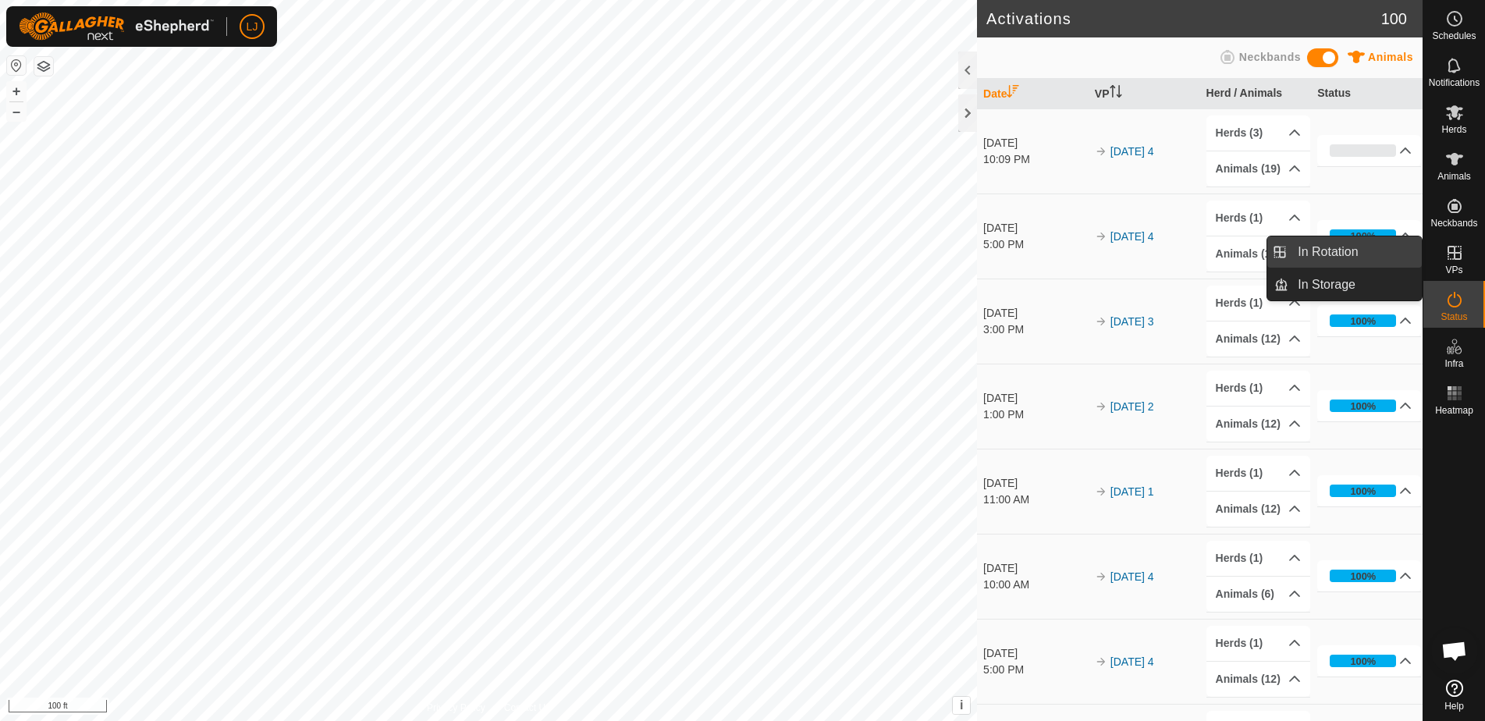
drag, startPoint x: 1420, startPoint y: 254, endPoint x: 1377, endPoint y: 255, distance: 42.9
click at [1377, 255] on link "In Rotation" at bounding box center [1354, 251] width 133 height 31
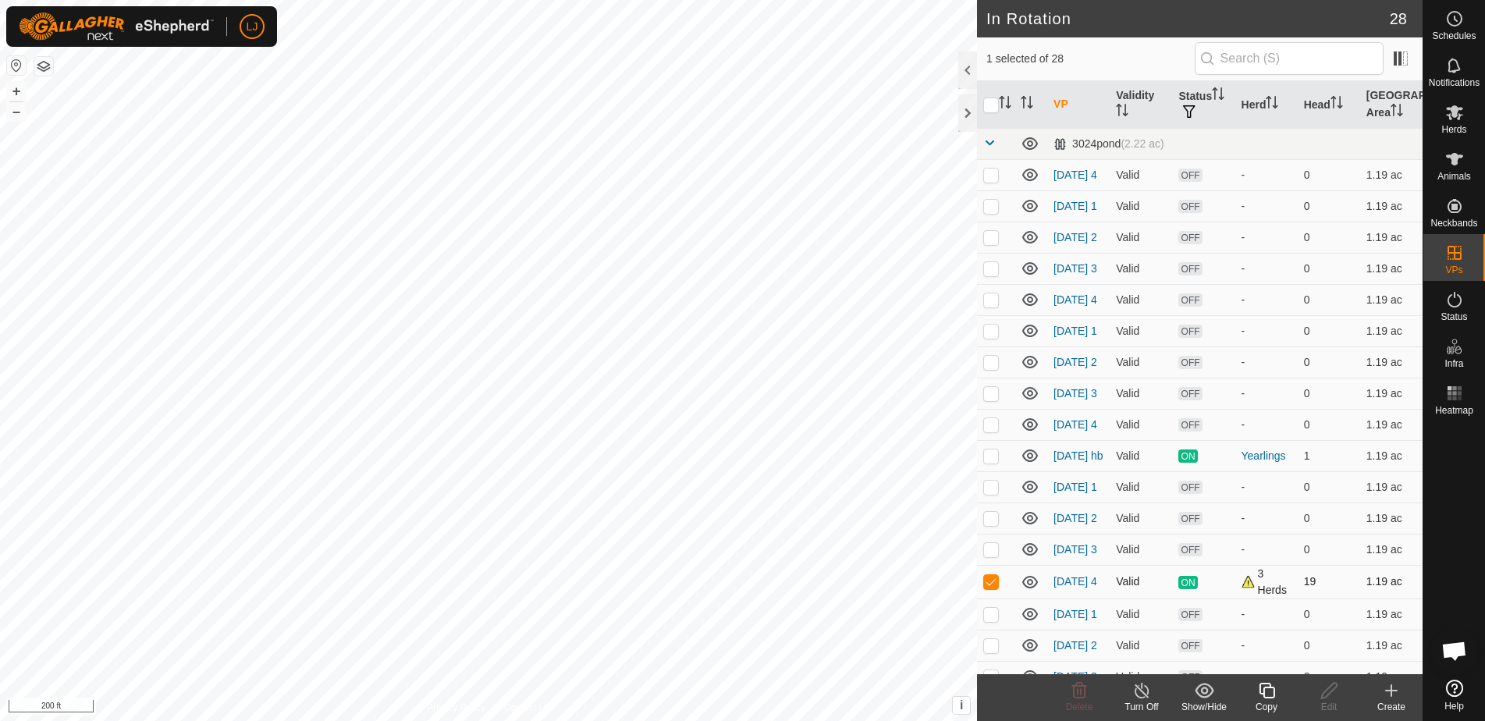
click at [994, 588] on p-checkbox at bounding box center [991, 581] width 16 height 12
checkbox input "false"
click at [994, 462] on p-checkbox at bounding box center [991, 455] width 16 height 12
checkbox input "true"
click at [1270, 691] on icon at bounding box center [1267, 690] width 20 height 19
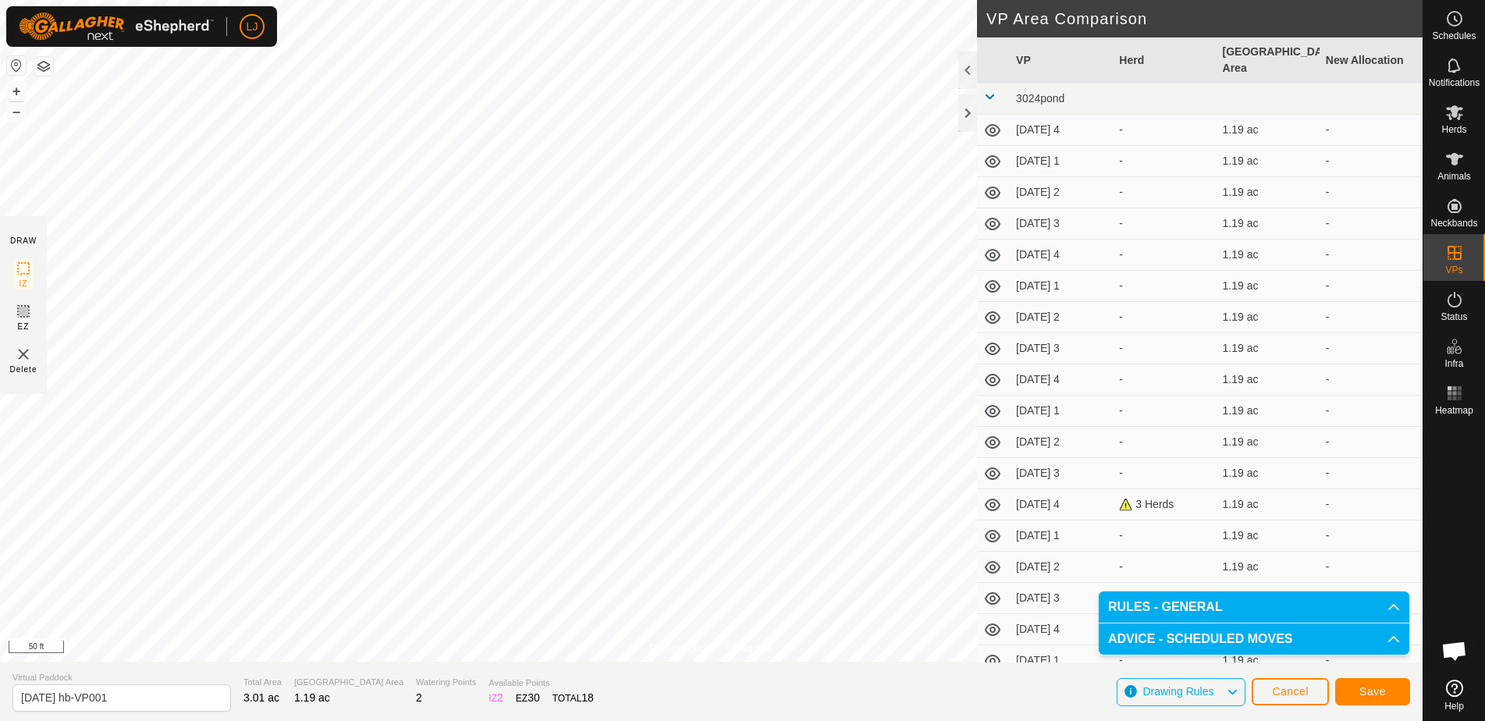
click at [1380, 689] on span "Save" at bounding box center [1372, 691] width 27 height 12
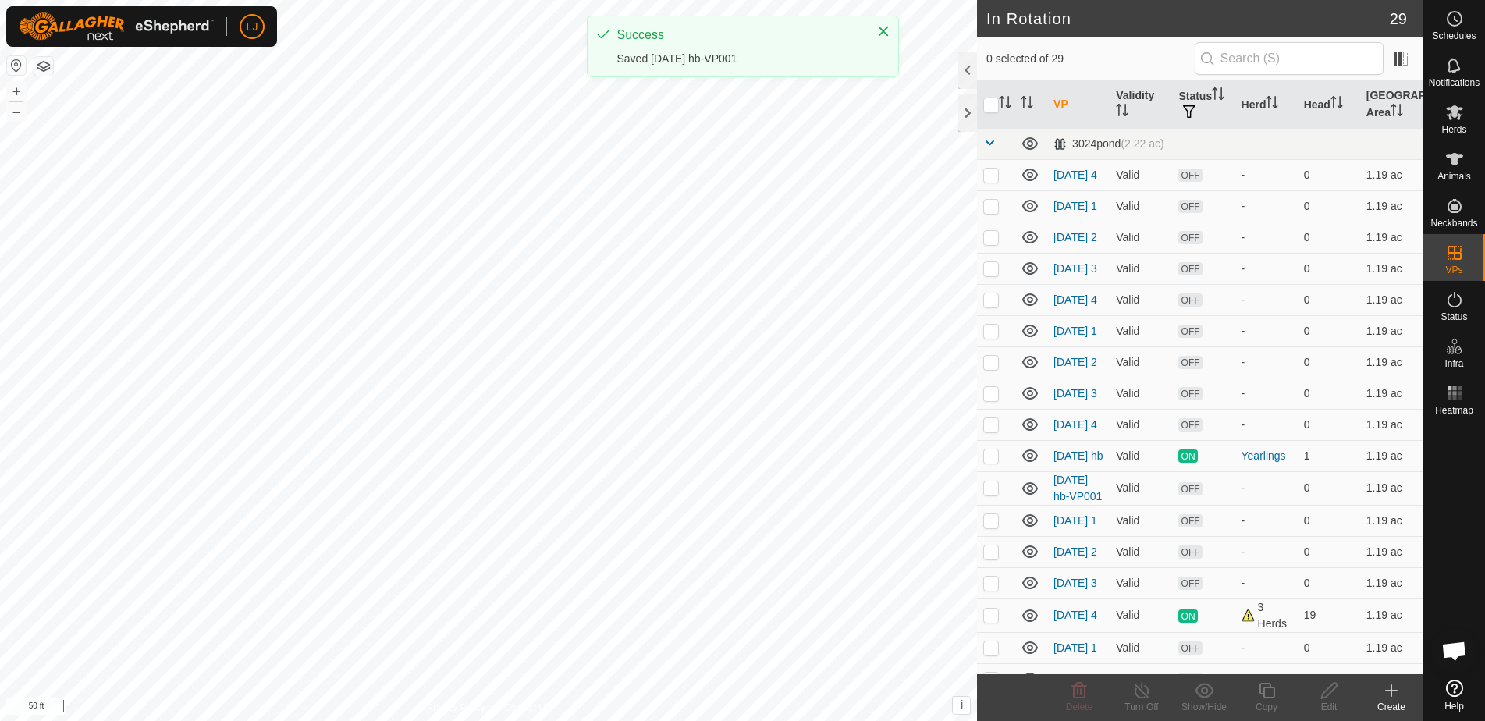
click at [1441, 118] on es-mob-svg-icon at bounding box center [1455, 112] width 28 height 25
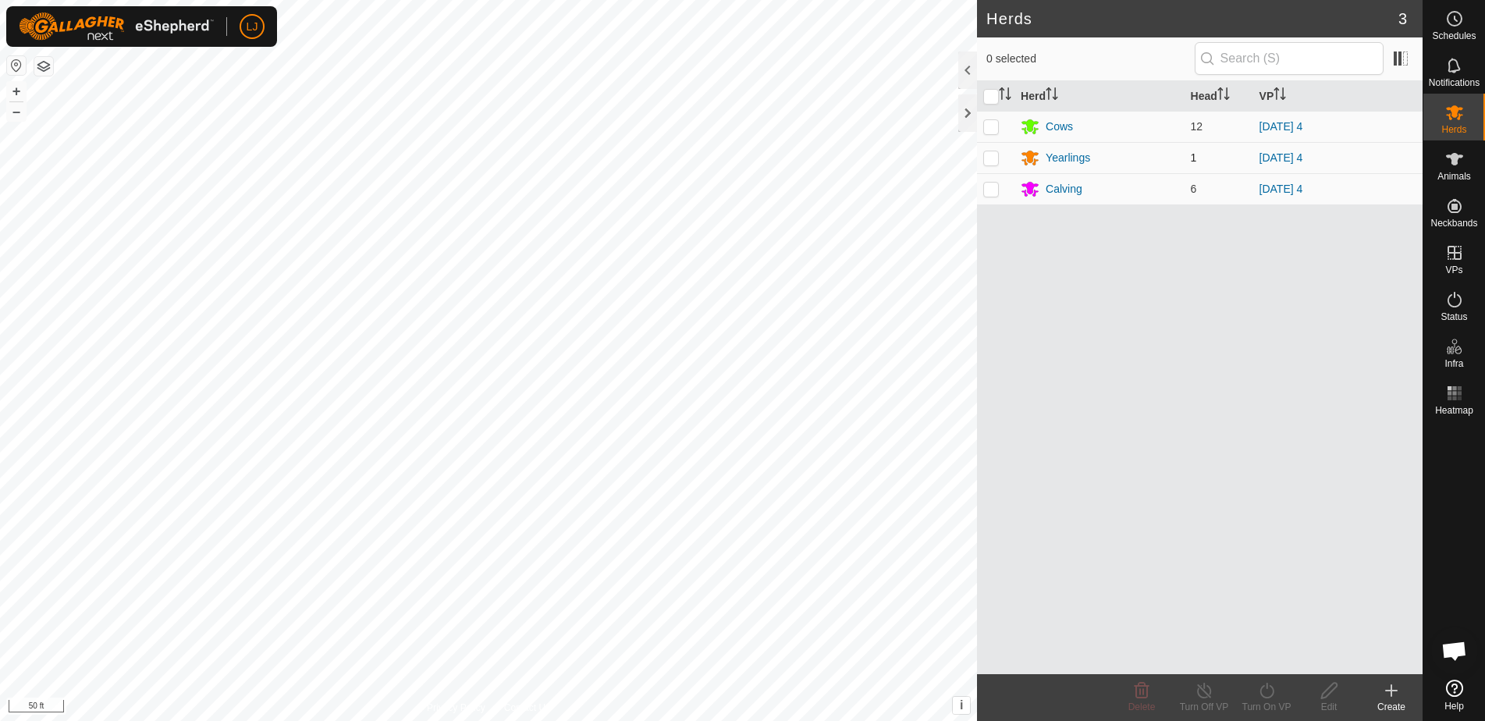
click at [996, 160] on p-checkbox at bounding box center [991, 157] width 16 height 12
checkbox input "true"
click at [1274, 700] on div "Turn On VP" at bounding box center [1266, 707] width 62 height 14
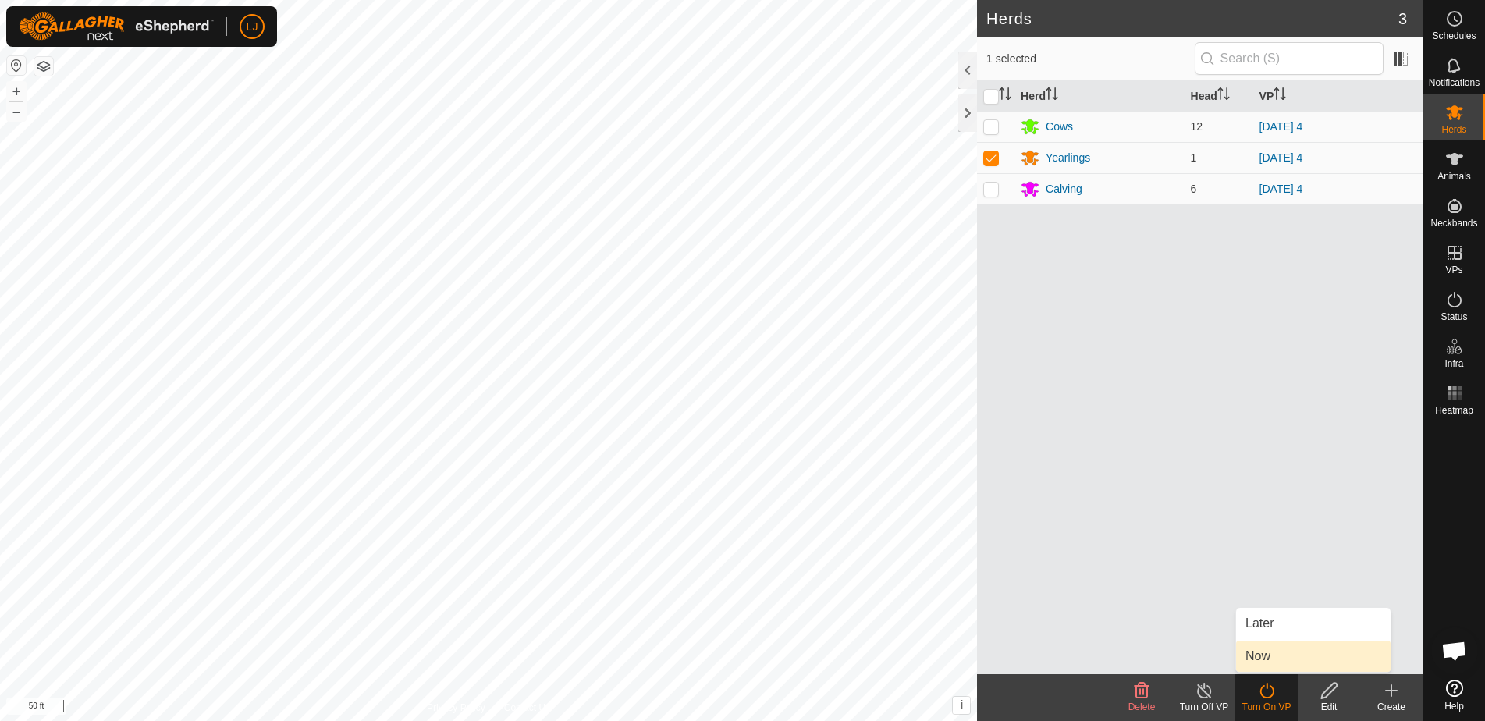
click at [1290, 663] on link "Now" at bounding box center [1313, 656] width 155 height 31
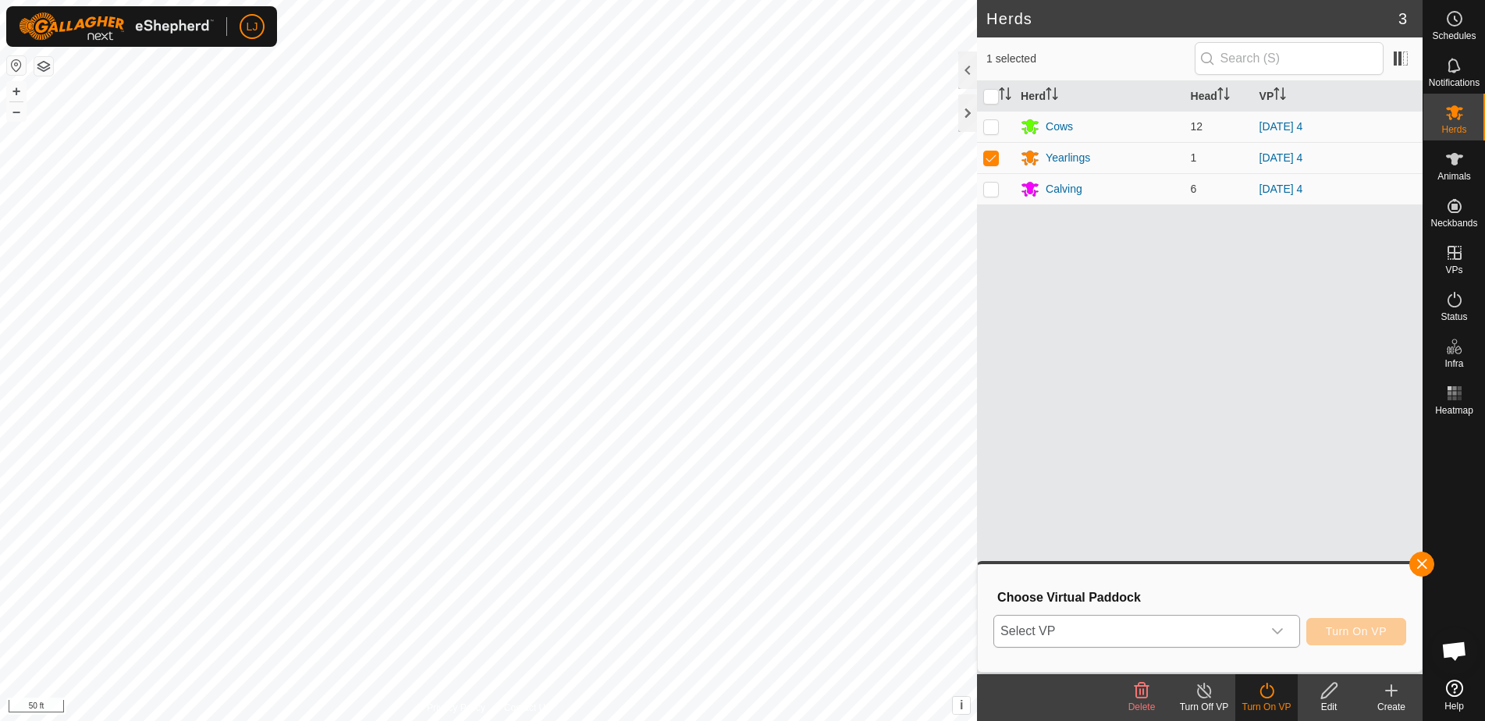
click at [1259, 627] on span "Select VP" at bounding box center [1128, 631] width 268 height 31
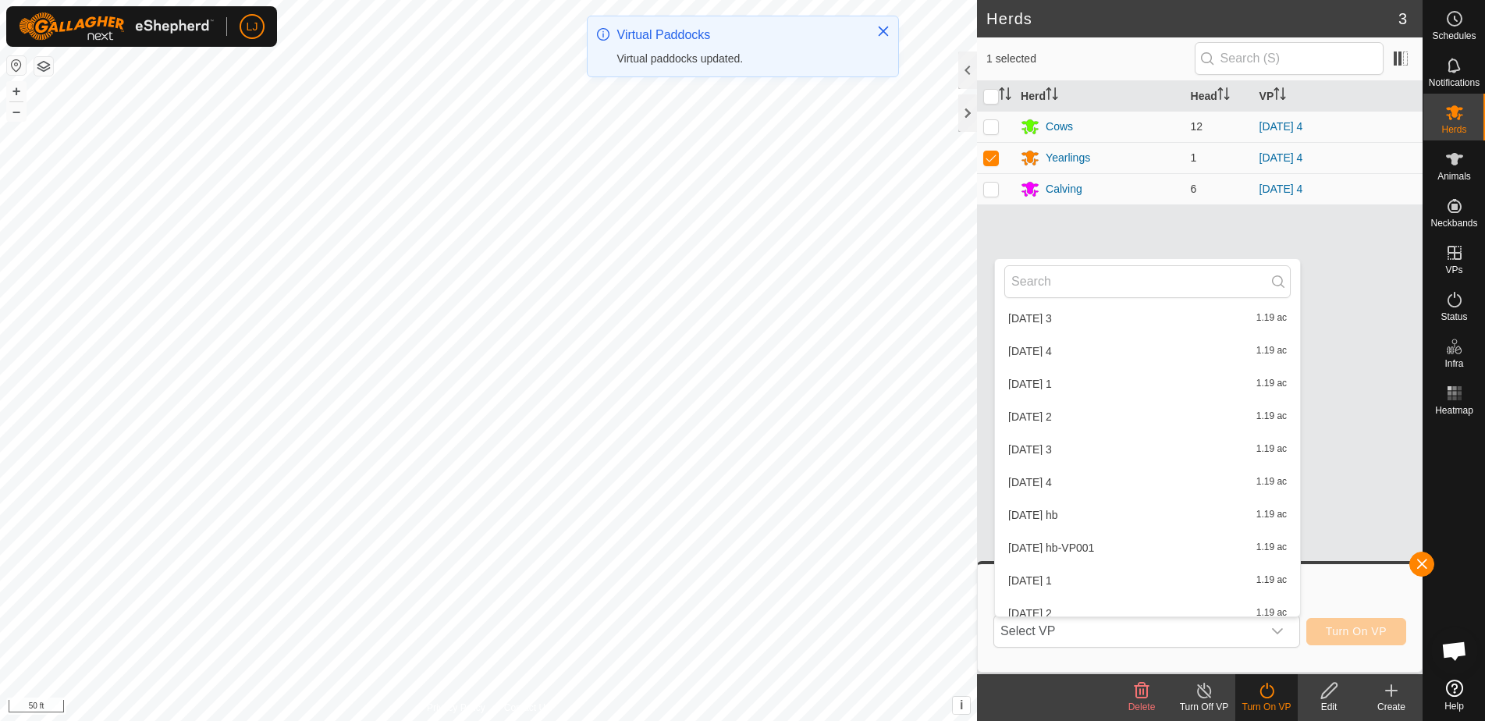
scroll to position [144, 0]
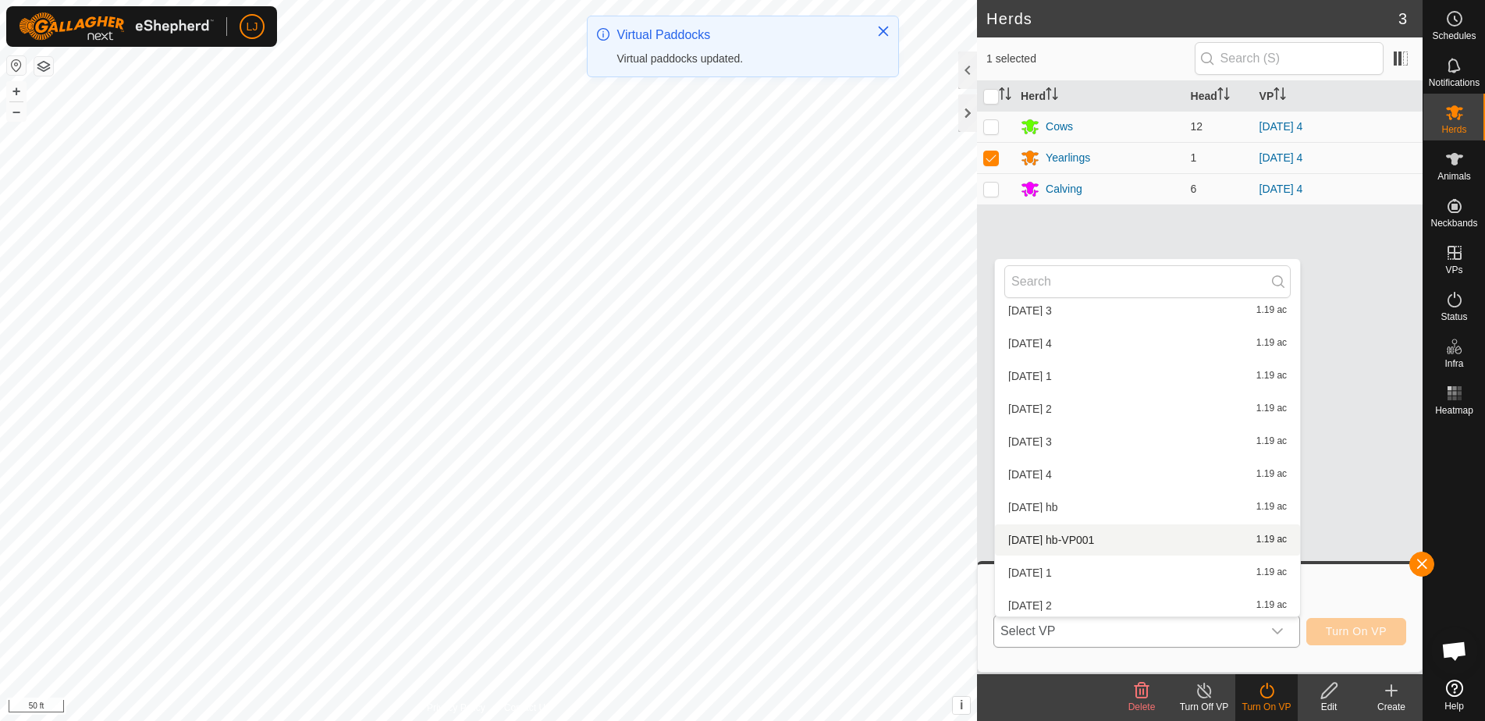
click at [1129, 536] on li "[DATE] hb-VP001 1.19 ac" at bounding box center [1147, 539] width 305 height 31
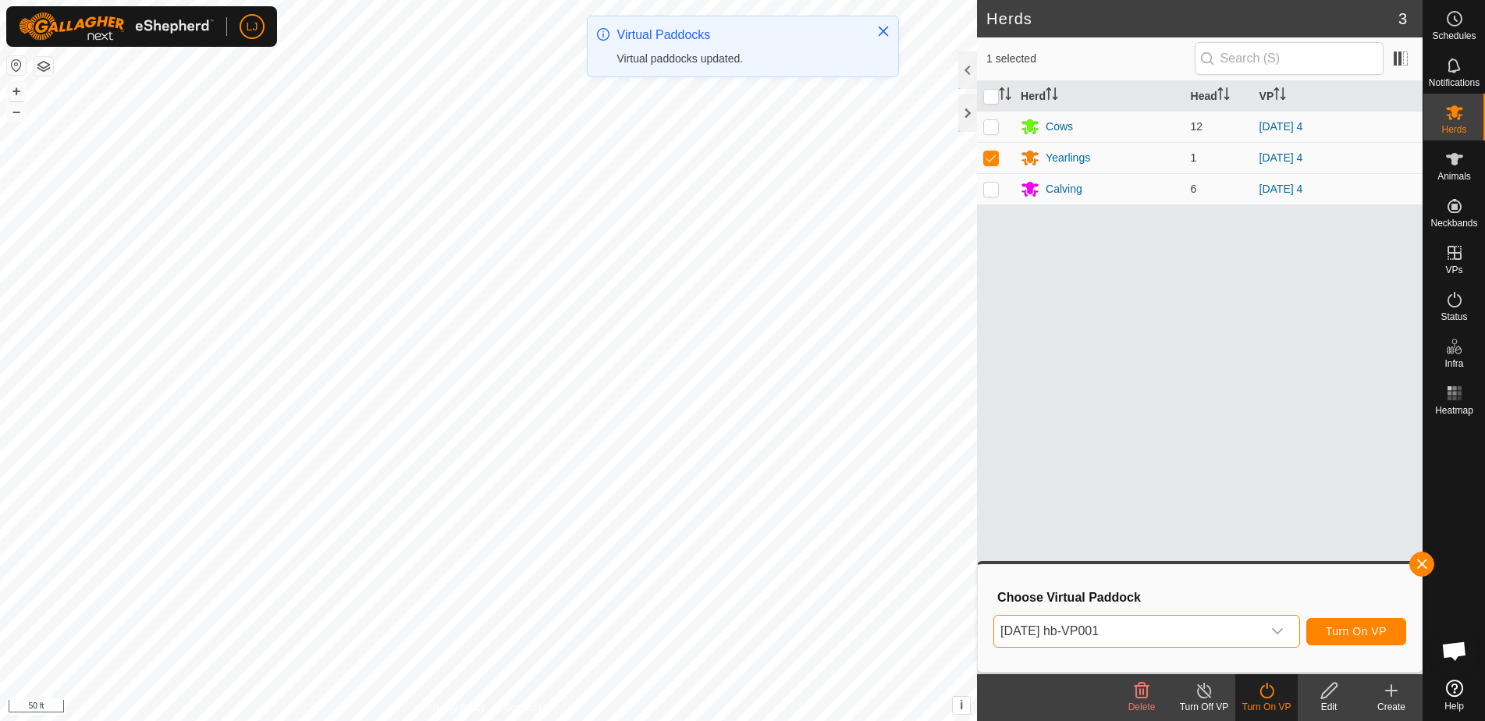
click at [1384, 630] on span "Turn On VP" at bounding box center [1356, 631] width 61 height 12
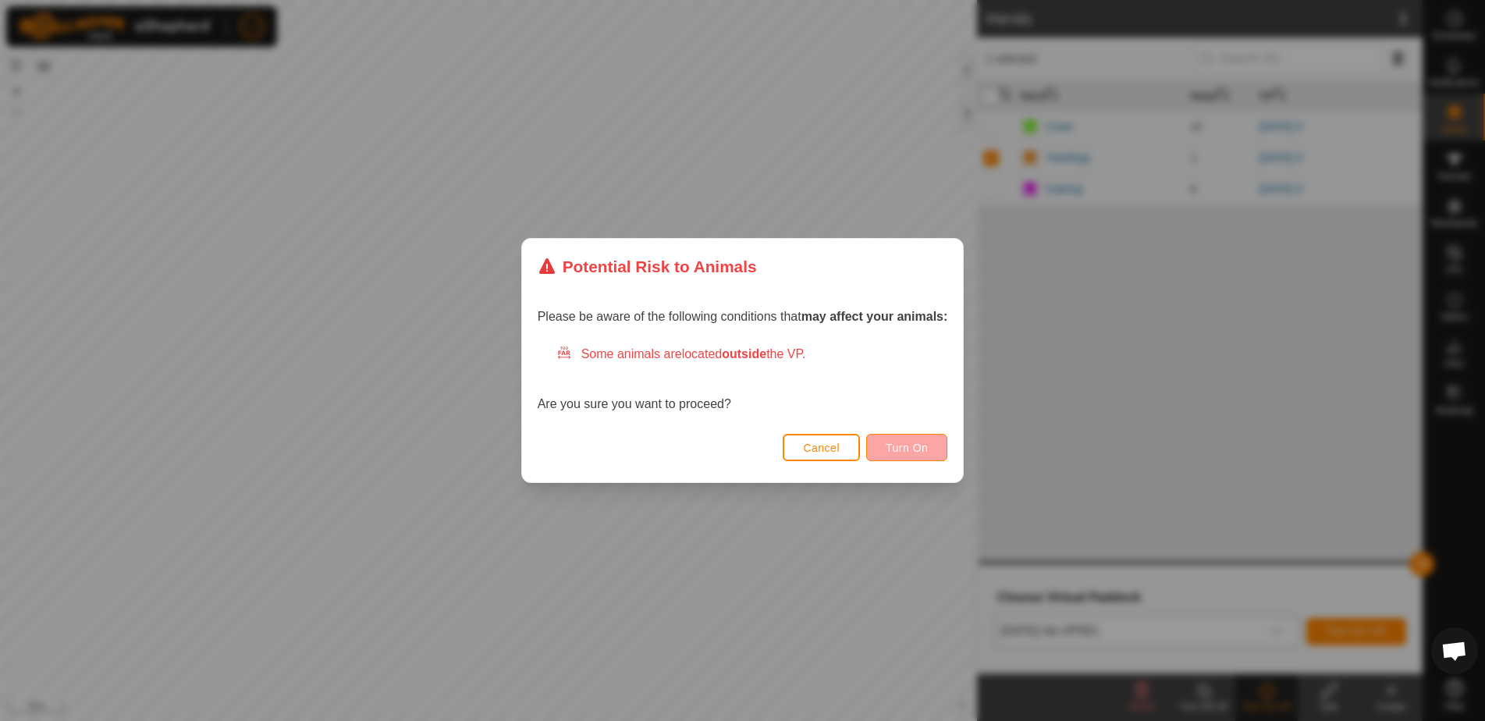
click at [927, 453] on span "Turn On" at bounding box center [907, 448] width 42 height 12
